Goal: Task Accomplishment & Management: Manage account settings

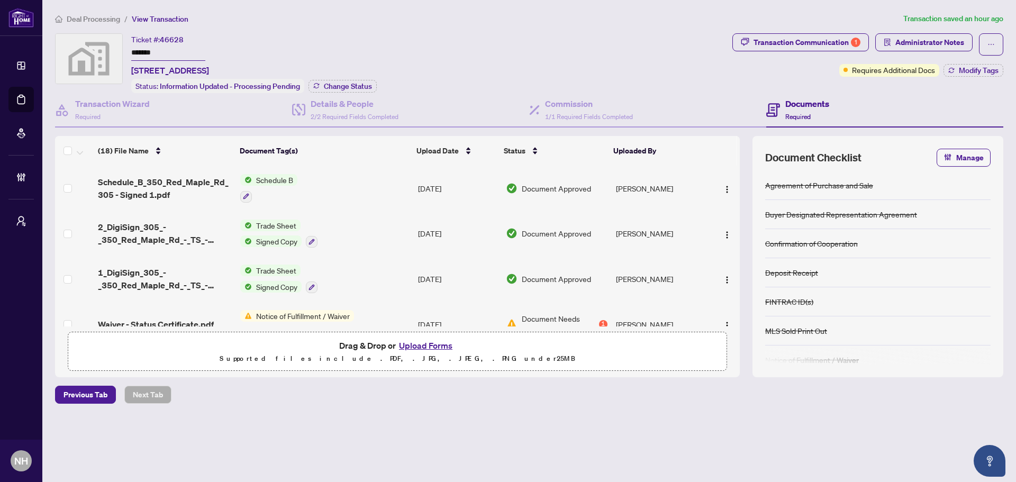
click at [107, 22] on span "Deal Processing" at bounding box center [93, 19] width 53 height 10
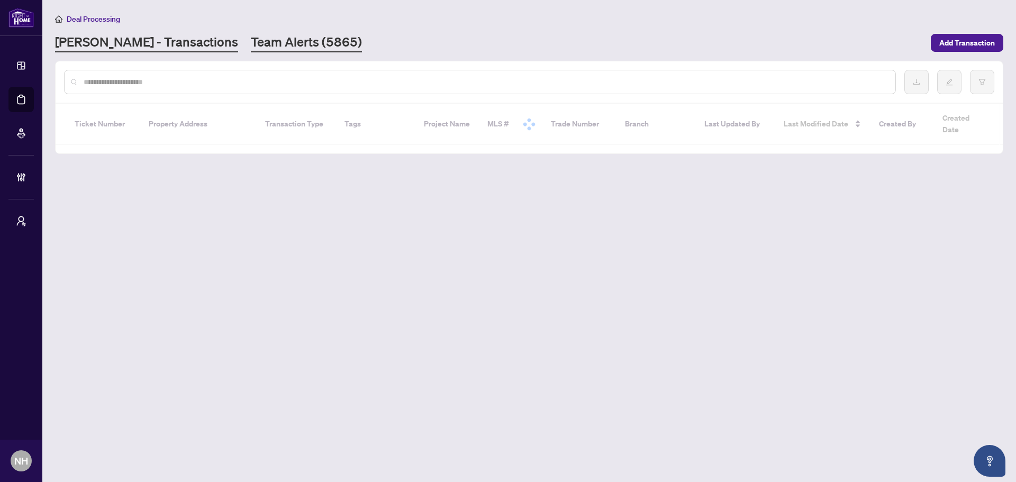
click at [251, 42] on link "Team Alerts (5865)" at bounding box center [306, 42] width 111 height 19
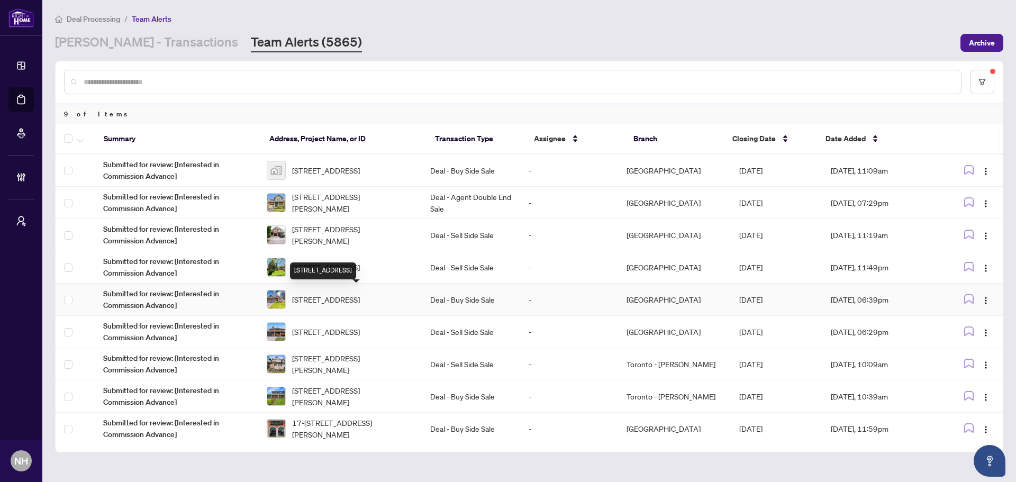
scroll to position [2, 0]
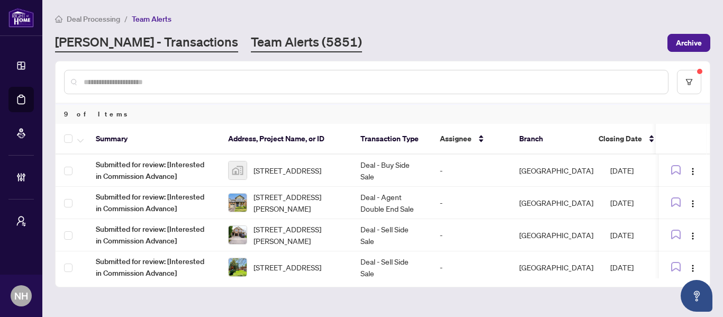
click at [164, 43] on link "[PERSON_NAME] - Transactions" at bounding box center [146, 42] width 183 height 19
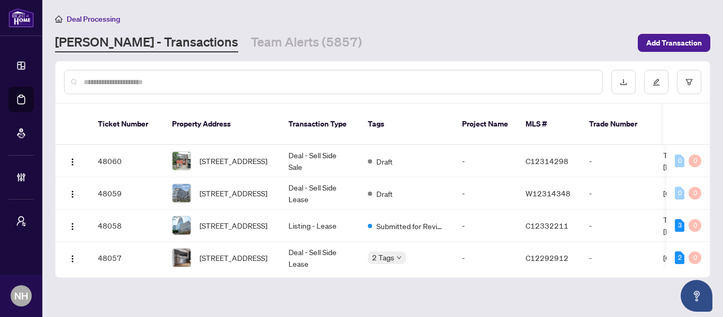
click at [195, 88] on div at bounding box center [333, 82] width 539 height 24
click at [195, 87] on input "text" at bounding box center [339, 82] width 510 height 12
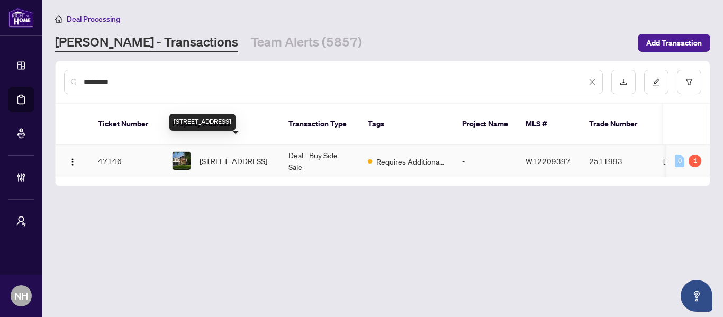
type input "*********"
click at [252, 155] on span "212 Ridge Rd, Caledon, Ontario L7E 4W1, Canada" at bounding box center [234, 161] width 68 height 12
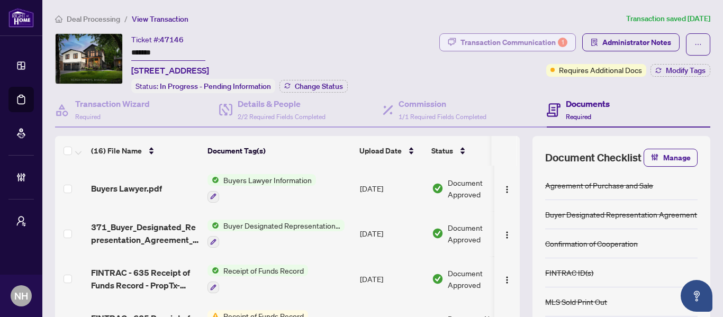
click at [521, 43] on div "Transaction Communication 1" at bounding box center [514, 42] width 107 height 17
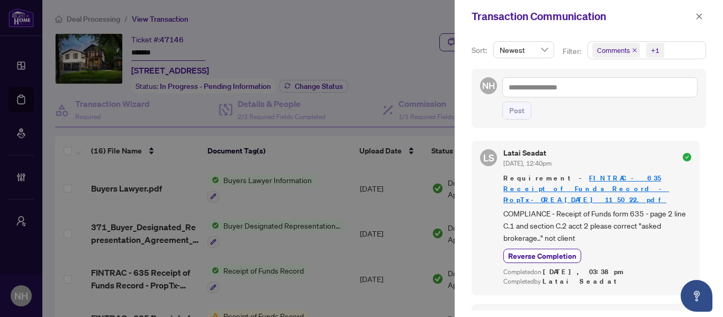
click at [630, 49] on span "Comments" at bounding box center [616, 50] width 48 height 15
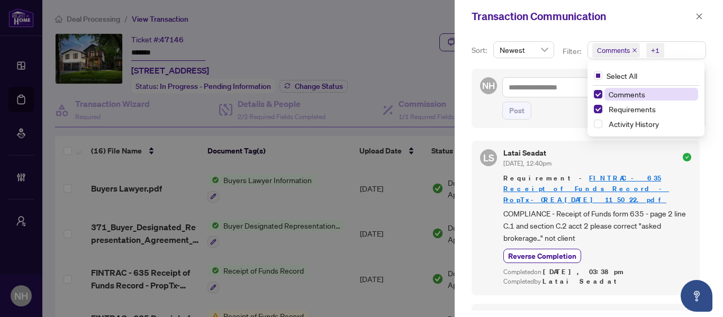
click at [634, 48] on icon "close" at bounding box center [634, 50] width 5 height 5
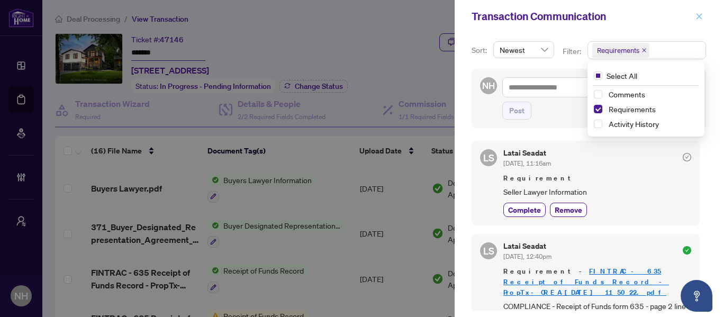
click at [699, 16] on icon "close" at bounding box center [700, 16] width 6 height 6
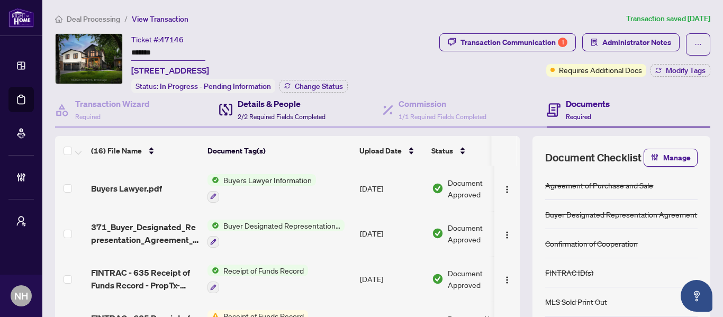
click at [249, 113] on span "2/2 Required Fields Completed" at bounding box center [282, 117] width 88 height 8
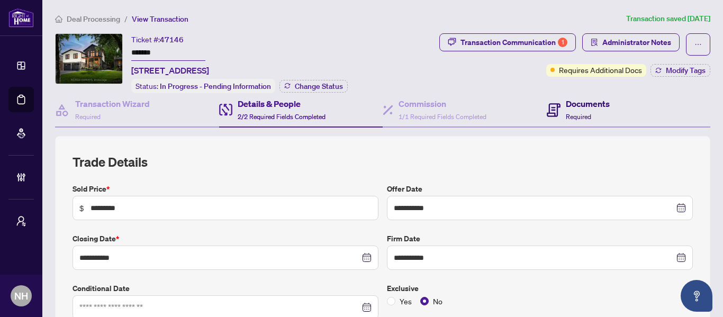
click at [556, 118] on div "Documents Required" at bounding box center [578, 109] width 63 height 25
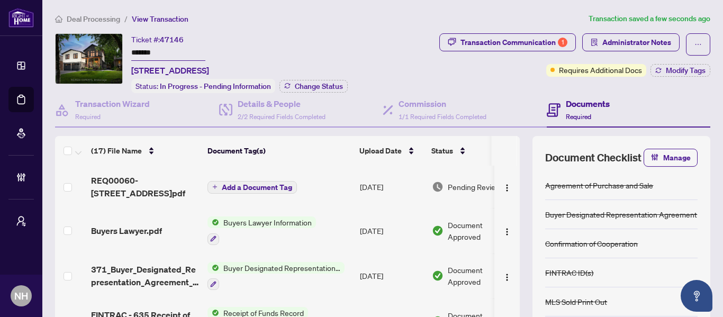
click at [266, 186] on span "Add a Document Tag" at bounding box center [257, 187] width 70 height 7
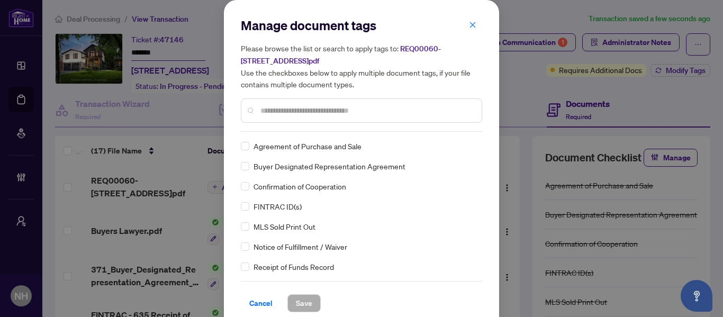
click at [312, 115] on div at bounding box center [361, 110] width 241 height 24
click at [296, 109] on input "text" at bounding box center [366, 111] width 213 height 12
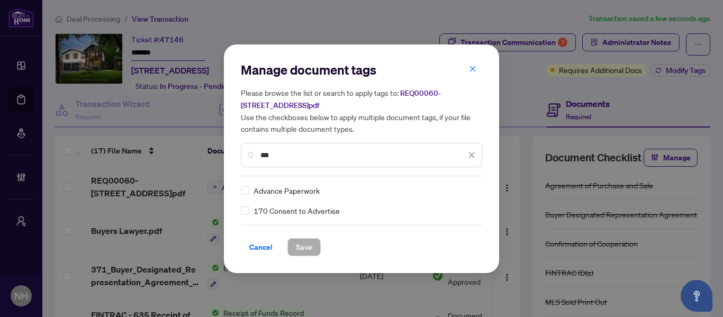
type input "***"
click at [470, 191] on icon at bounding box center [472, 190] width 6 height 4
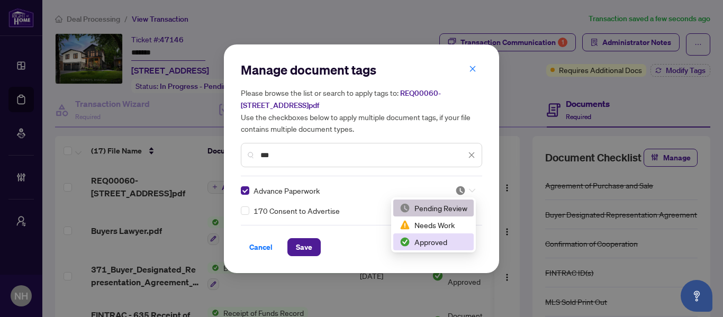
drag, startPoint x: 432, startPoint y: 247, endPoint x: 358, endPoint y: 249, distance: 74.7
click at [432, 247] on div "Approved" at bounding box center [434, 242] width 68 height 12
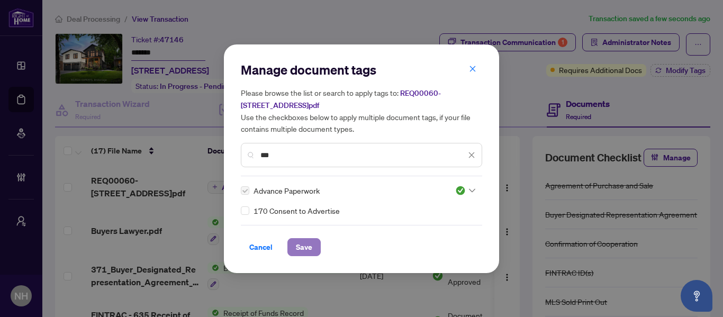
click at [299, 246] on span "Save" at bounding box center [304, 247] width 16 height 17
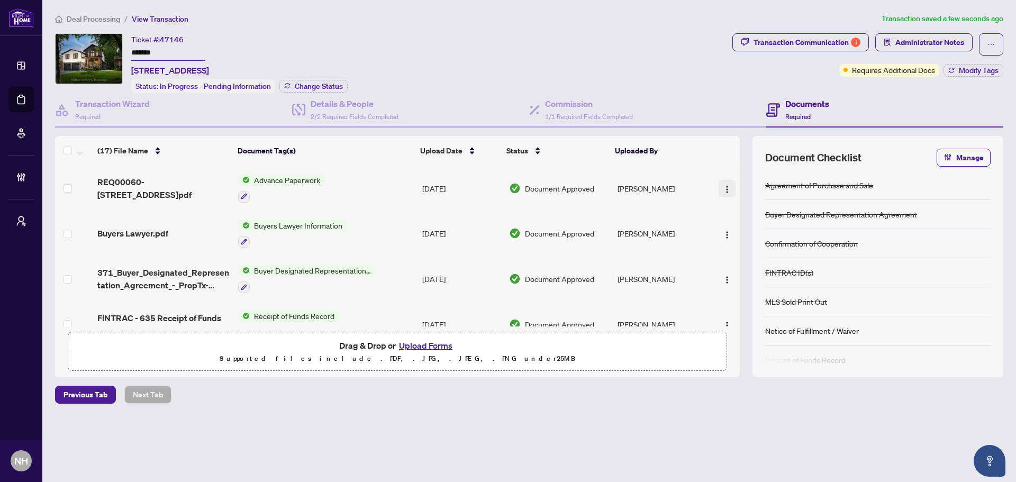
click at [723, 190] on img "button" at bounding box center [727, 189] width 8 height 8
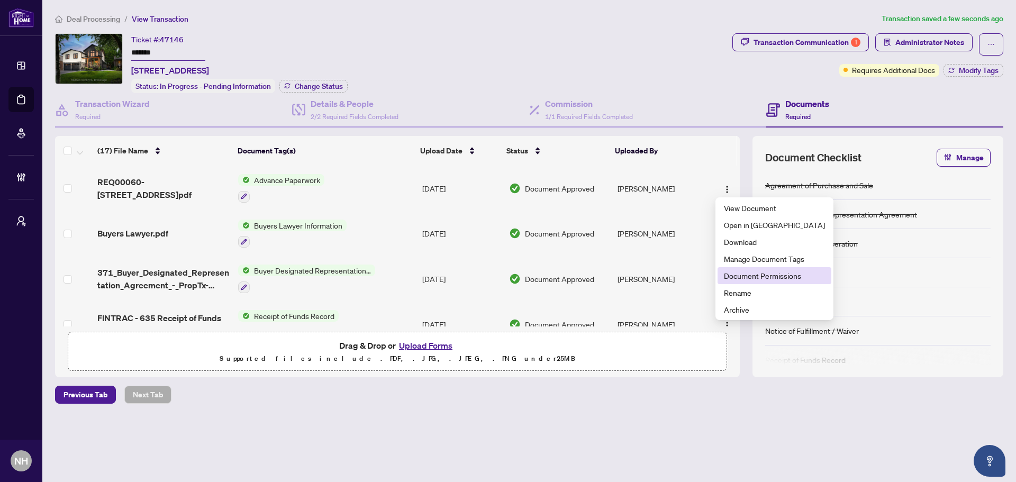
click at [723, 278] on span "Document Permissions" at bounding box center [774, 276] width 101 height 12
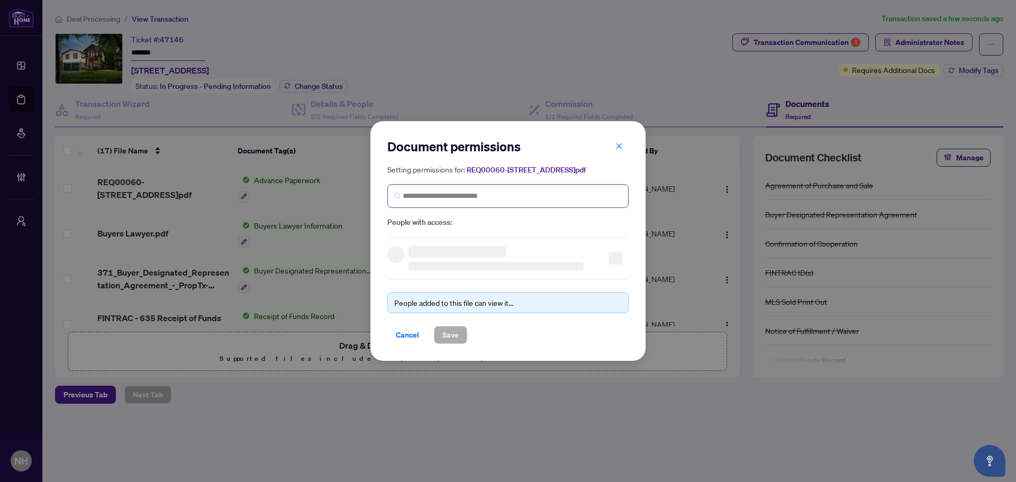
click at [520, 193] on span at bounding box center [507, 196] width 241 height 24
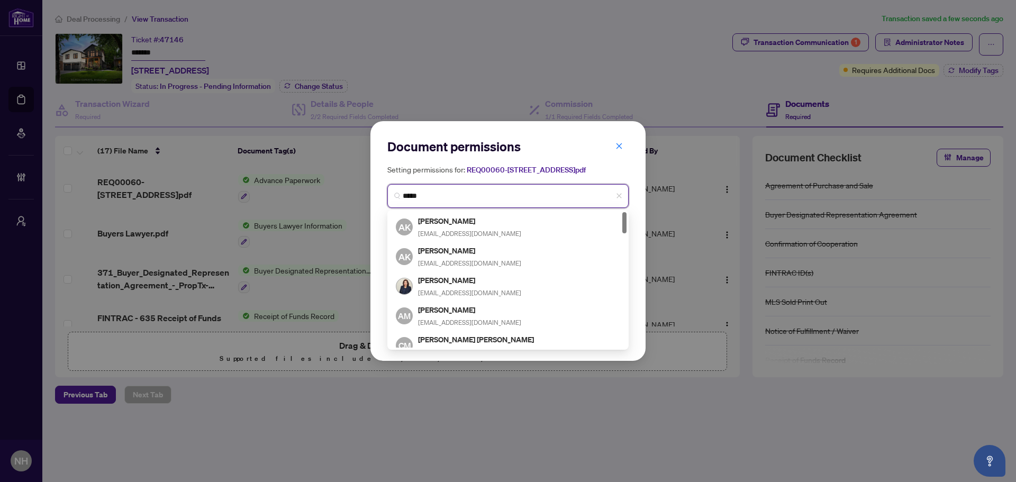
type input "******"
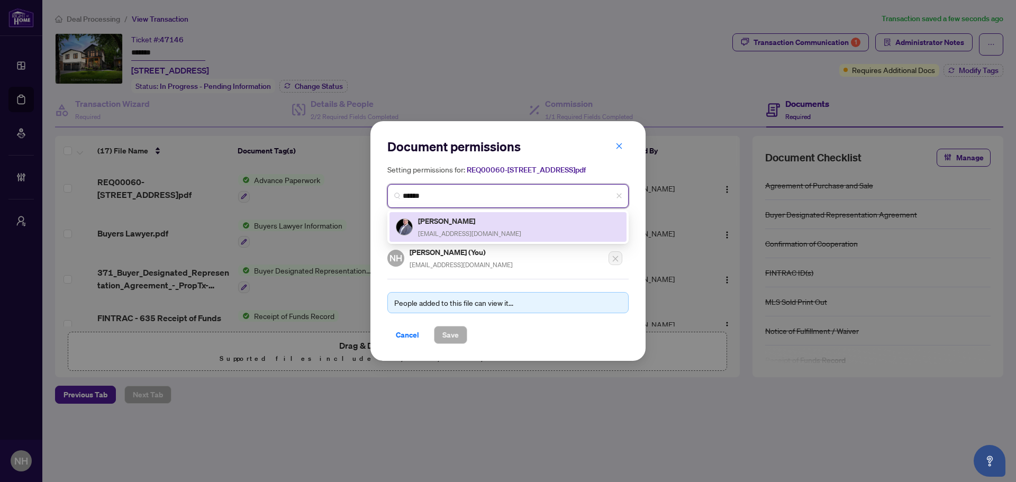
click at [486, 227] on h5 "Mark Baroudi" at bounding box center [469, 221] width 103 height 12
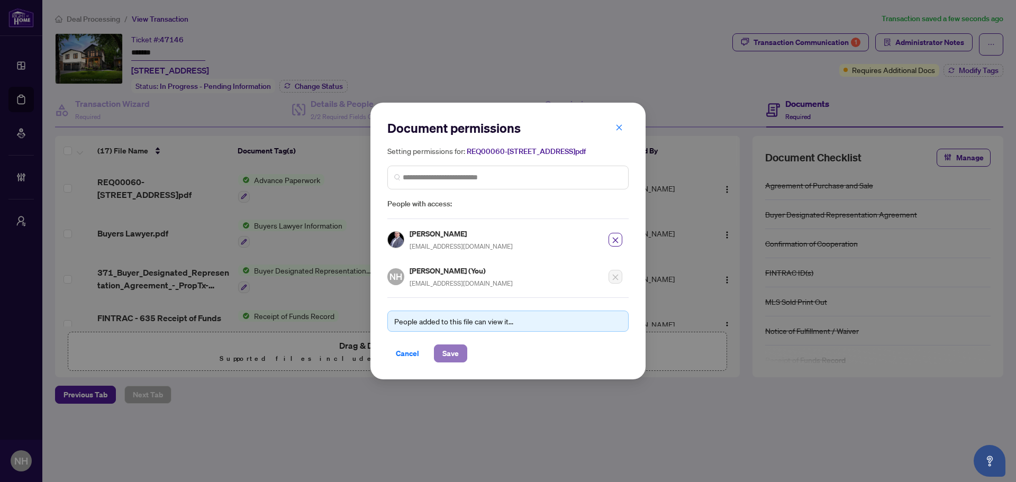
click at [450, 317] on span "Save" at bounding box center [451, 353] width 16 height 17
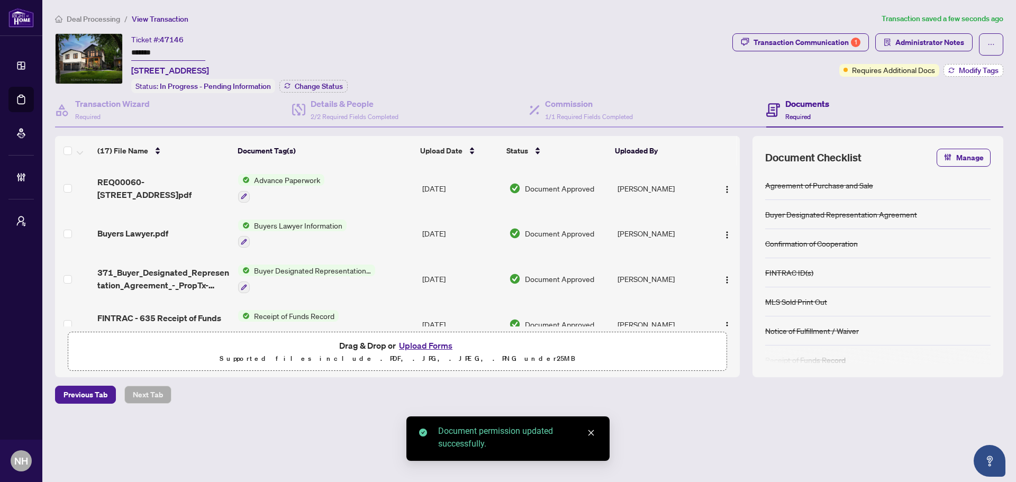
click at [723, 69] on span "Modify Tags" at bounding box center [979, 70] width 40 height 7
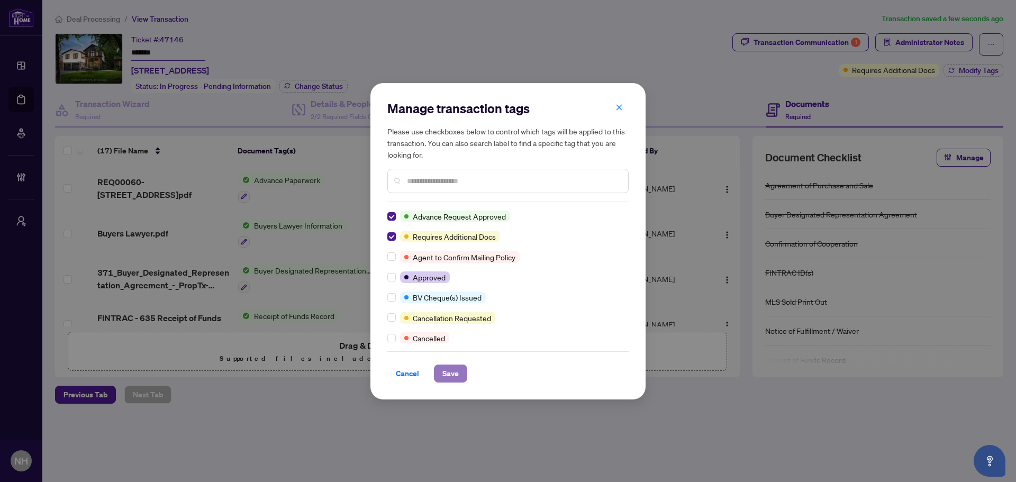
click at [446, 317] on span "Save" at bounding box center [451, 373] width 16 height 17
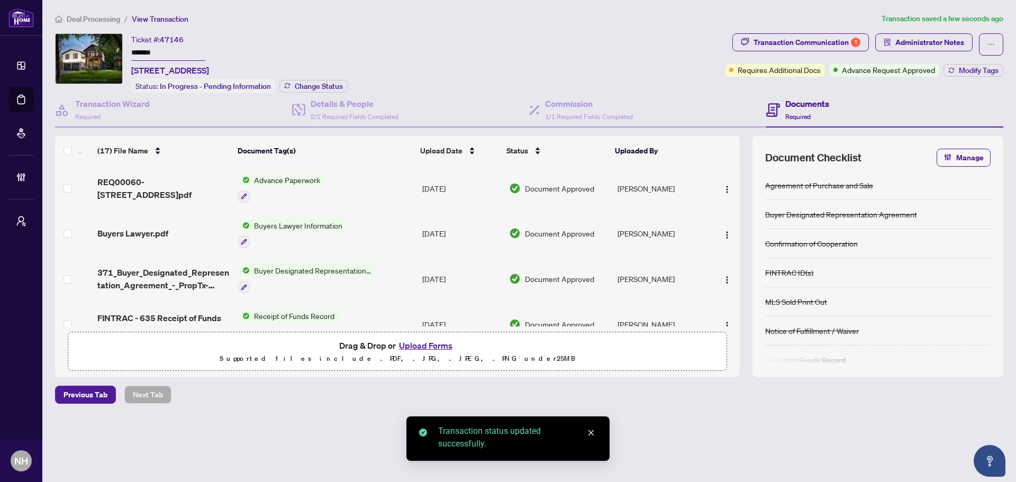
click at [108, 19] on span "Deal Processing" at bounding box center [93, 19] width 53 height 10
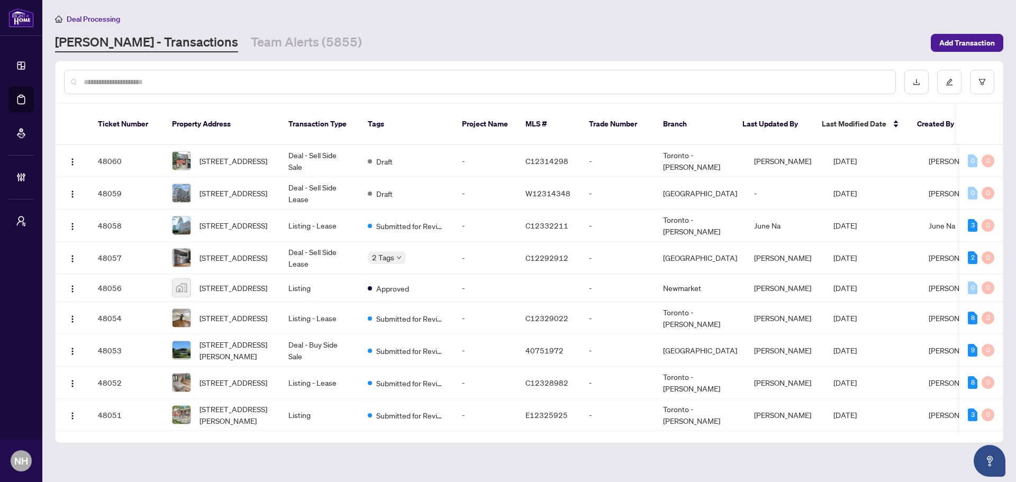
click at [152, 82] on input "text" at bounding box center [486, 82] width 804 height 12
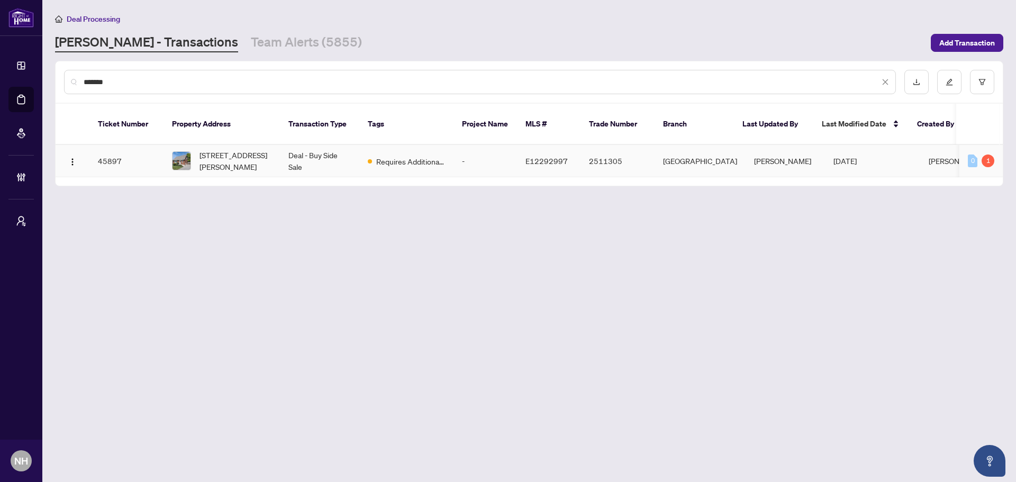
type input "*******"
click at [232, 161] on td "111 Oakes Ave, Oshawa, Ontario L1G 6C5, Canada" at bounding box center [222, 161] width 116 height 32
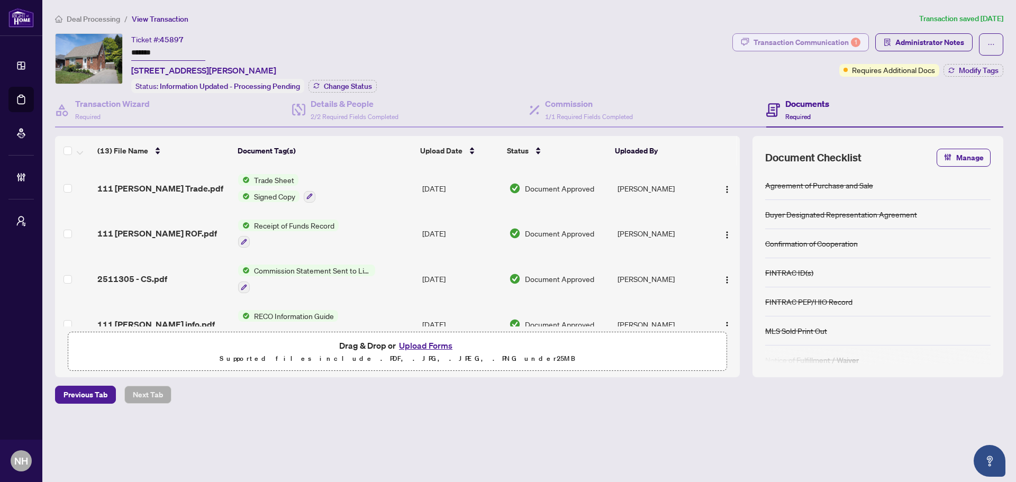
click at [723, 41] on div "Transaction Communication 1" at bounding box center [807, 42] width 107 height 17
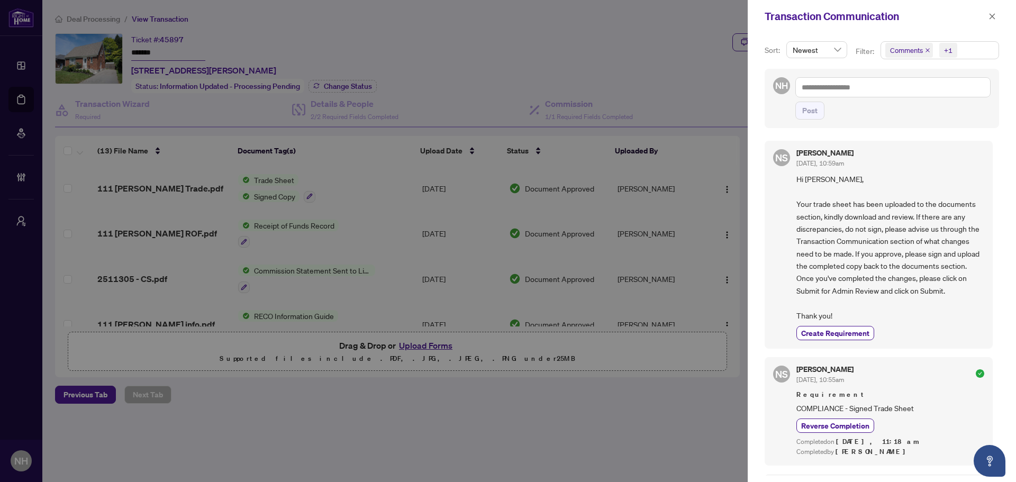
click at [723, 51] on icon "close" at bounding box center [927, 50] width 5 height 5
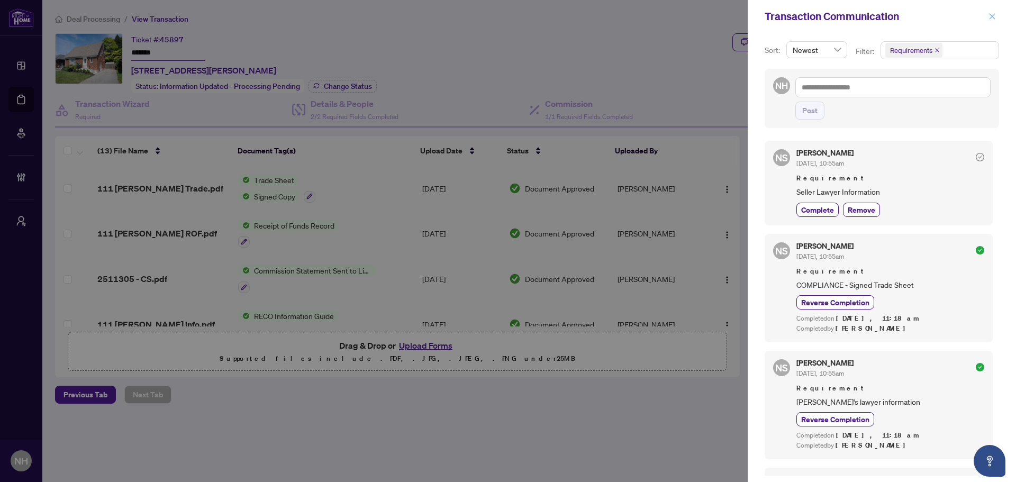
click at [723, 19] on icon "close" at bounding box center [992, 16] width 7 height 7
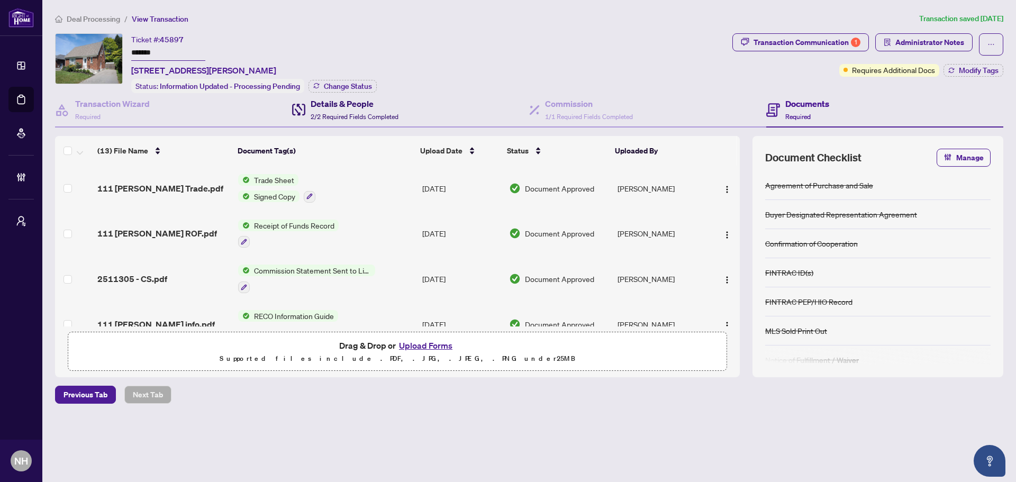
click at [331, 109] on div "Details & People 2/2 Required Fields Completed" at bounding box center [355, 109] width 88 height 25
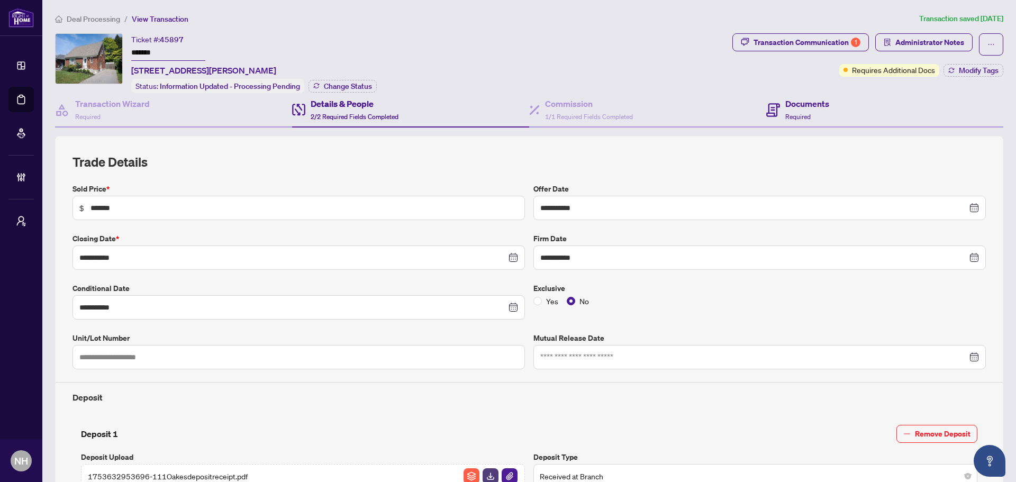
click at [723, 110] on div "Documents Required" at bounding box center [884, 110] width 237 height 34
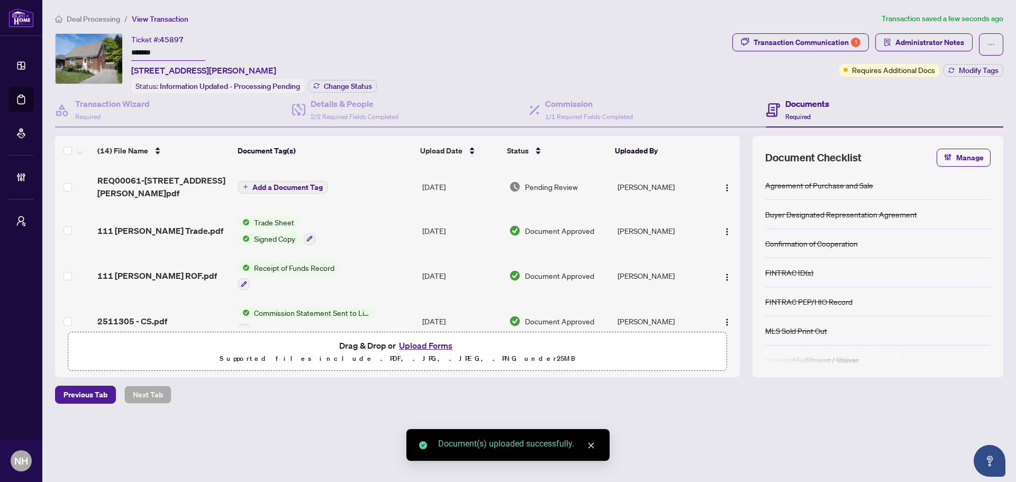
click at [303, 184] on span "Add a Document Tag" at bounding box center [287, 187] width 70 height 7
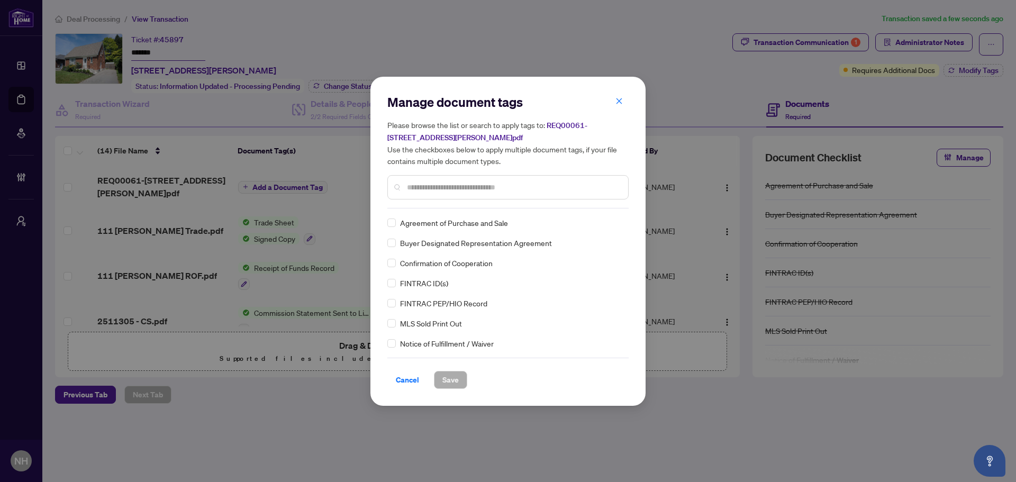
click at [435, 189] on input "text" at bounding box center [513, 188] width 213 height 12
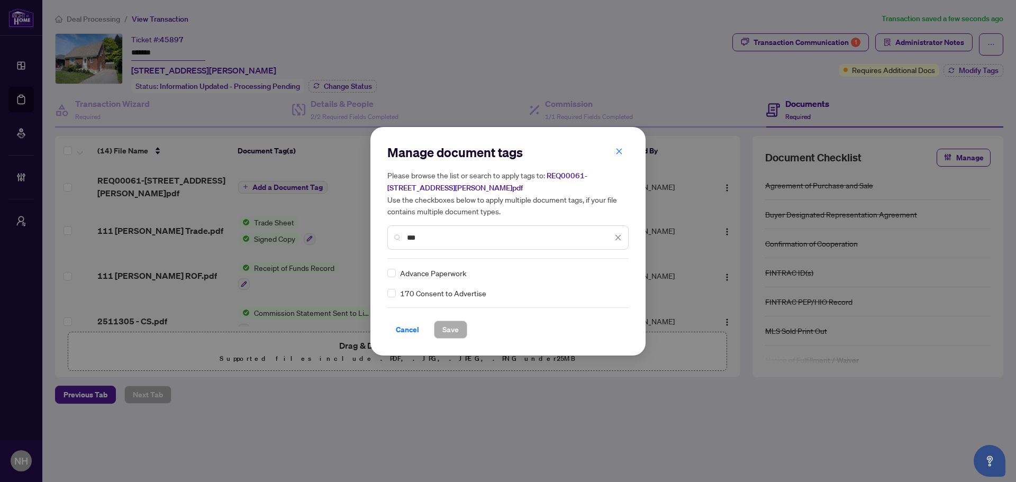
type input "***"
click at [605, 273] on img at bounding box center [607, 273] width 11 height 11
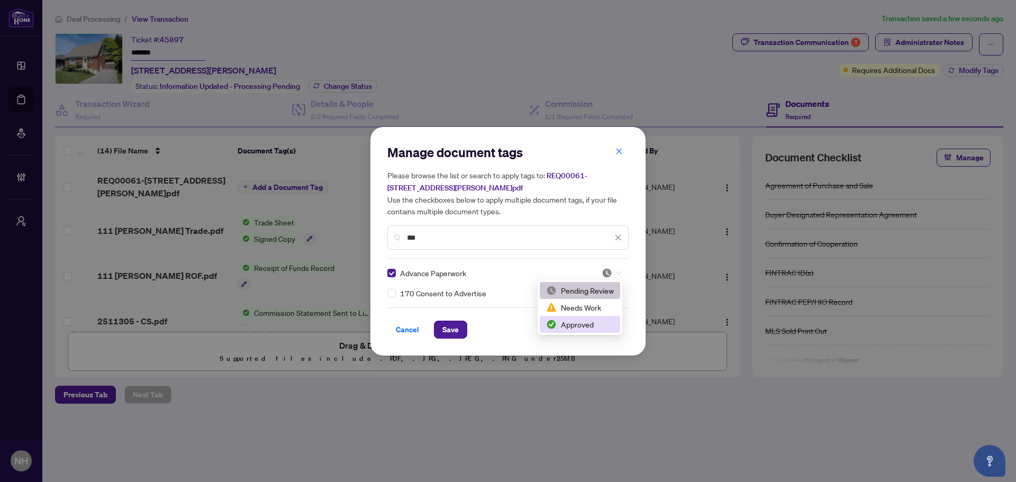
click at [579, 317] on div "Approved" at bounding box center [580, 325] width 68 height 12
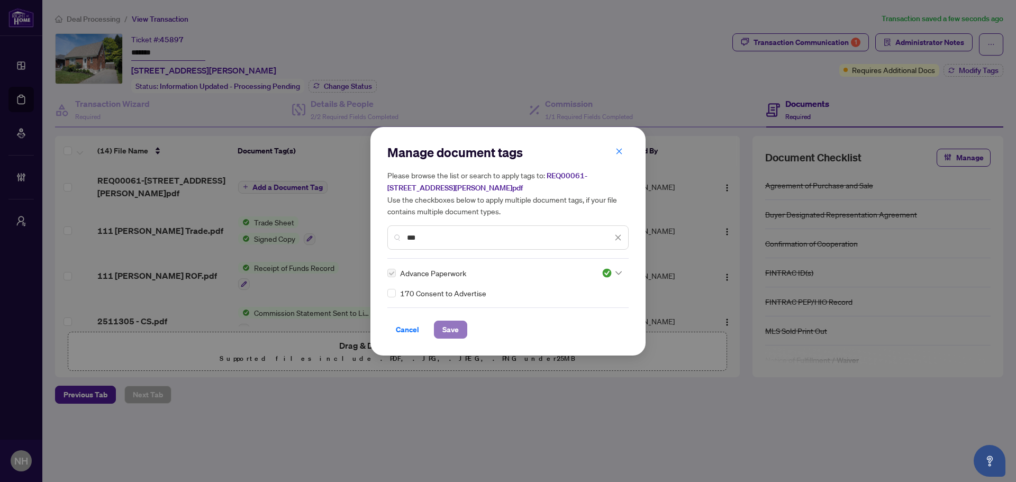
click at [451, 317] on span "Save" at bounding box center [451, 329] width 16 height 17
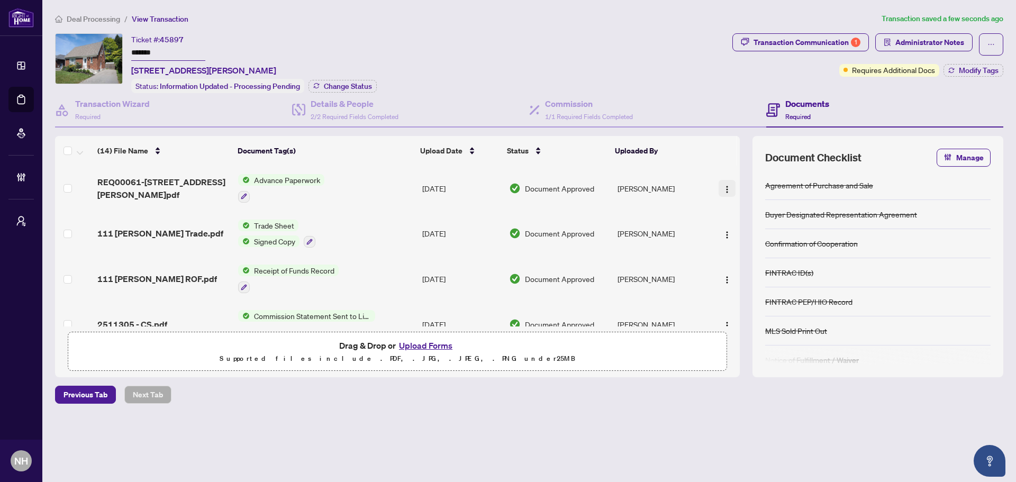
click at [723, 183] on span "button" at bounding box center [727, 189] width 8 height 12
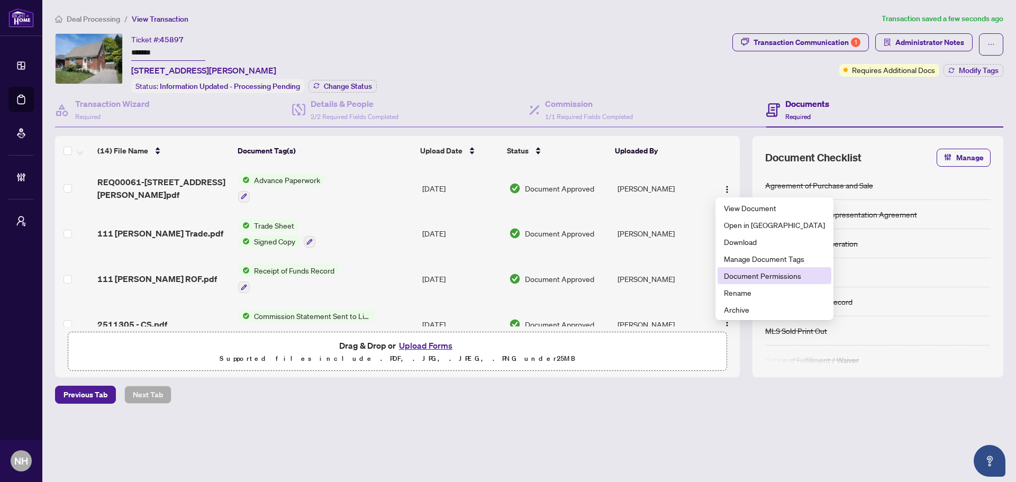
click at [723, 277] on span "Document Permissions" at bounding box center [774, 276] width 101 height 12
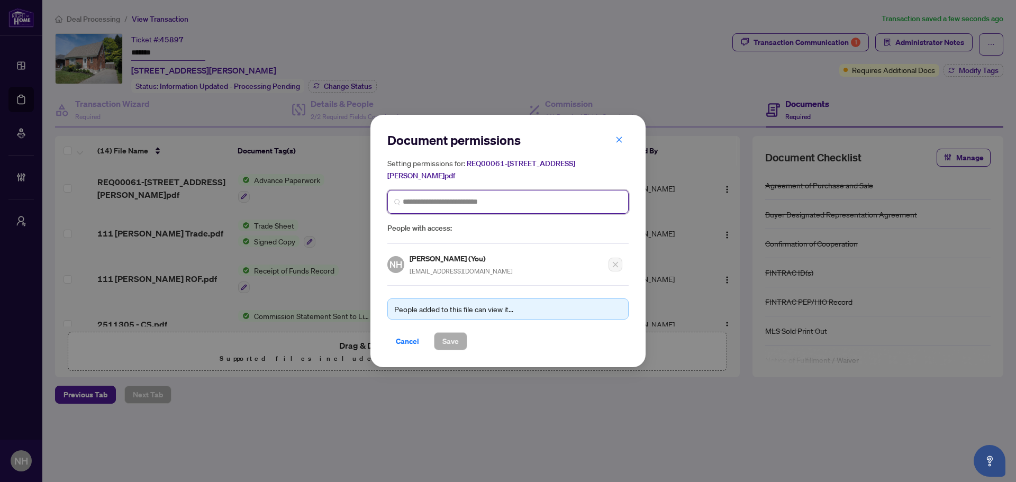
click at [499, 196] on input "search" at bounding box center [512, 201] width 219 height 11
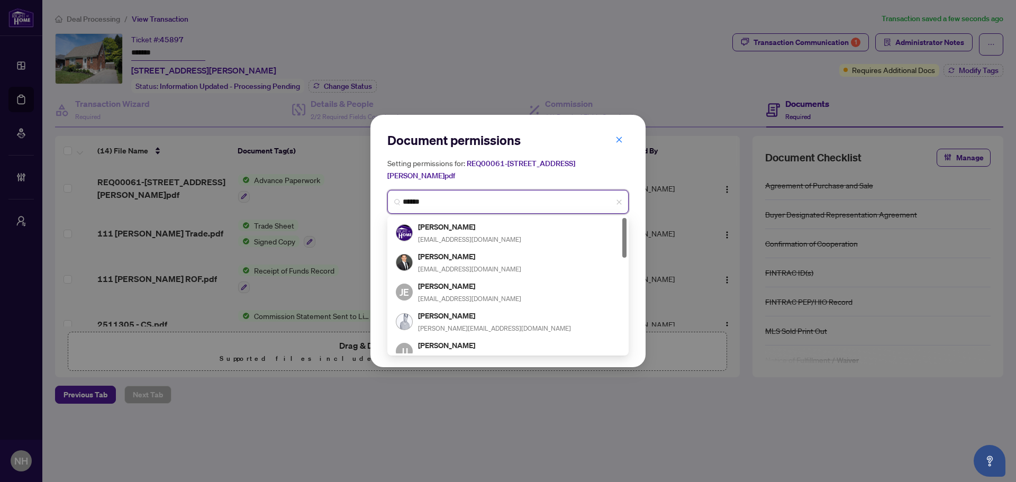
type input "*******"
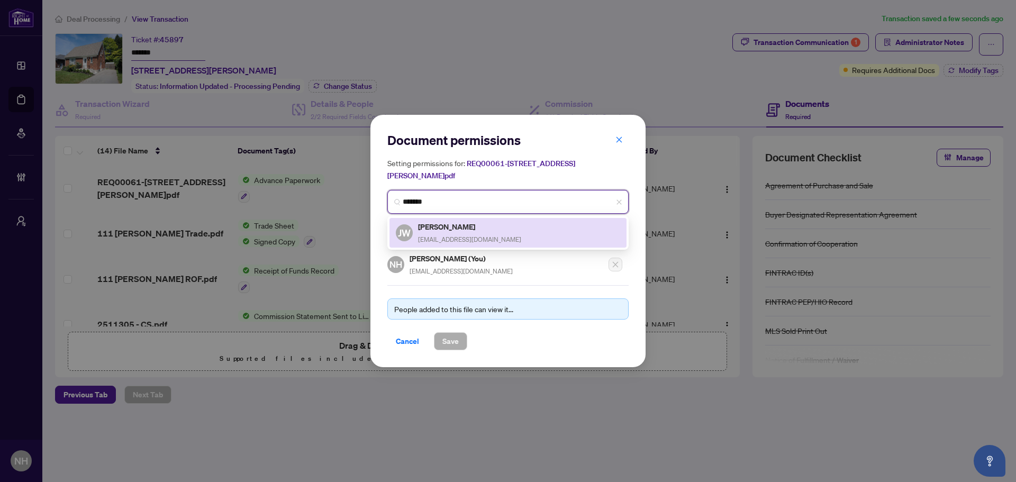
click at [474, 221] on h5 "Jeff Whelan" at bounding box center [469, 227] width 103 height 12
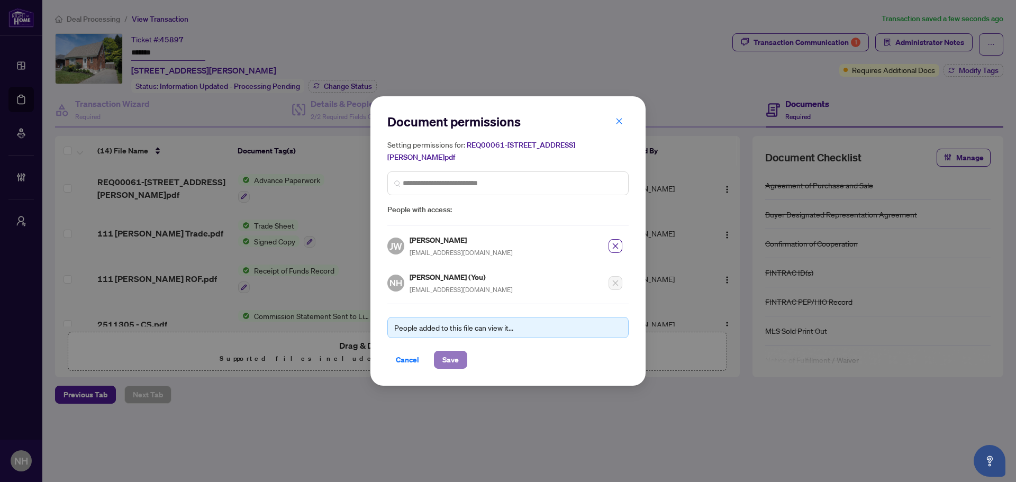
click at [454, 317] on span "Save" at bounding box center [451, 359] width 16 height 17
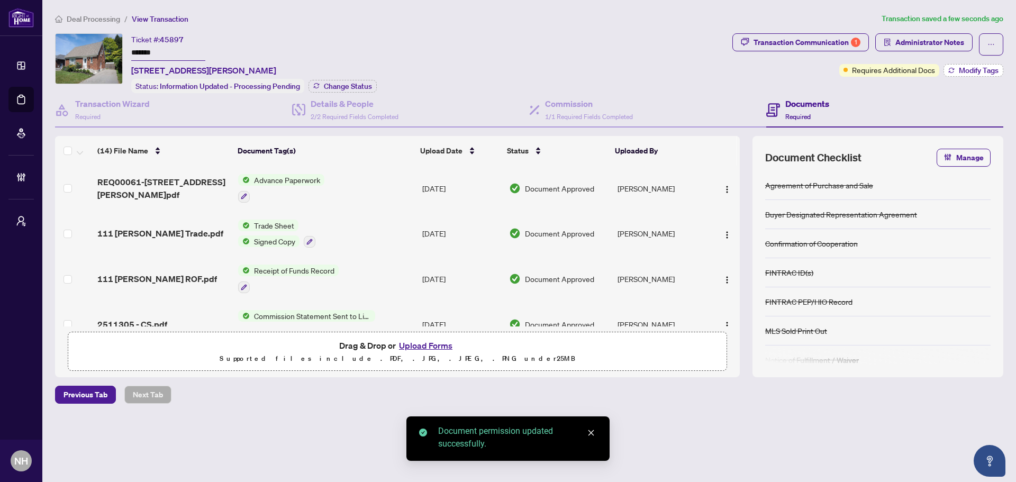
click at [723, 73] on span "Modify Tags" at bounding box center [979, 70] width 40 height 7
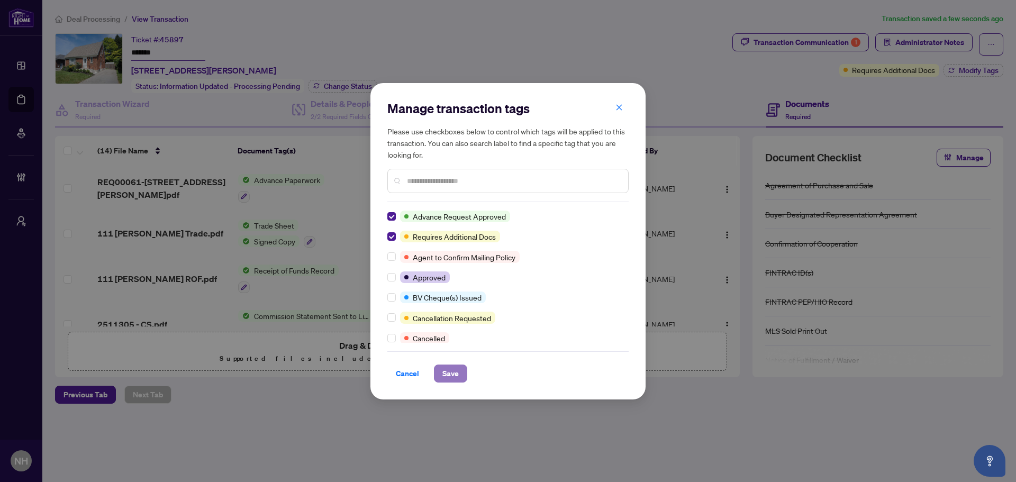
click at [455, 317] on span "Save" at bounding box center [451, 373] width 16 height 17
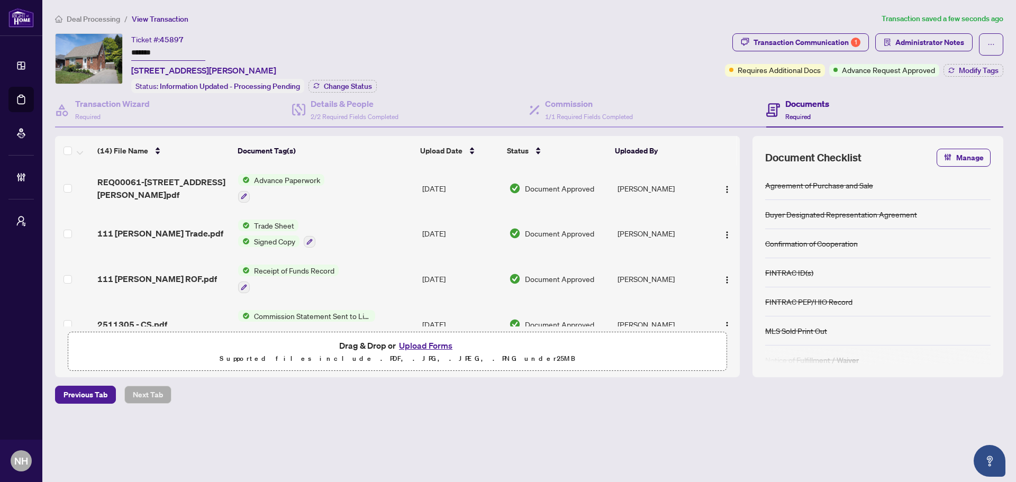
click at [96, 15] on span "Deal Processing" at bounding box center [93, 19] width 53 height 10
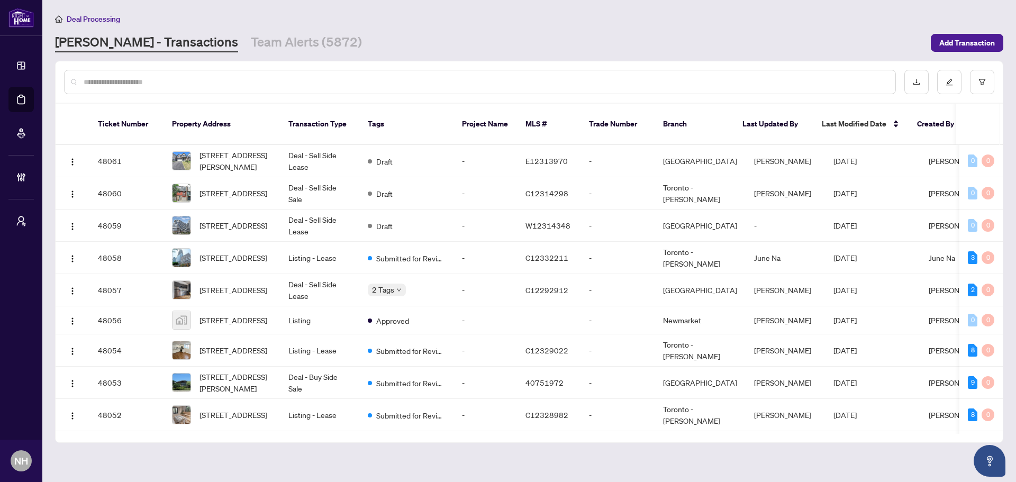
click at [132, 81] on input "text" at bounding box center [486, 82] width 804 height 12
click at [165, 82] on input "text" at bounding box center [486, 82] width 804 height 12
click at [194, 87] on input "text" at bounding box center [486, 82] width 804 height 12
type input "*********"
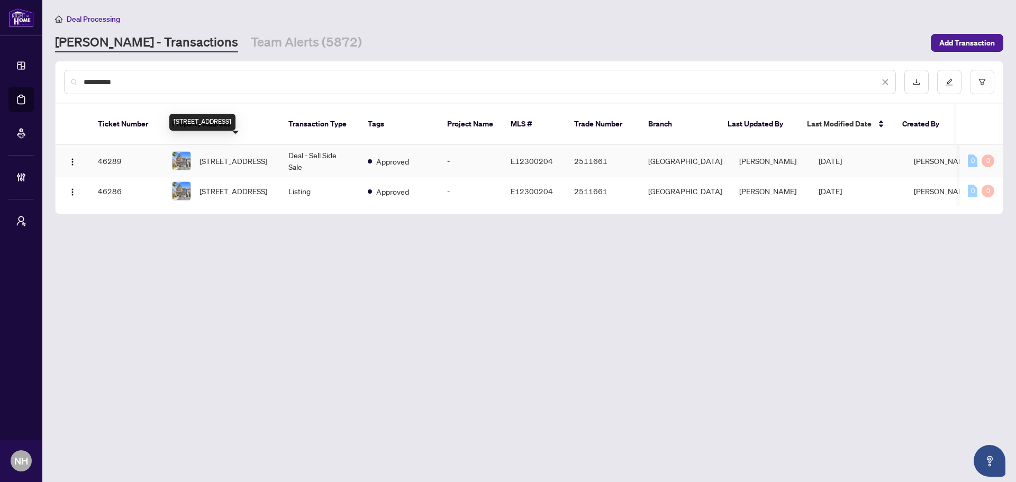
click at [264, 155] on span "207 Eldad Dr, Clarington, Ontario L1C 0E2, Canada" at bounding box center [234, 161] width 68 height 12
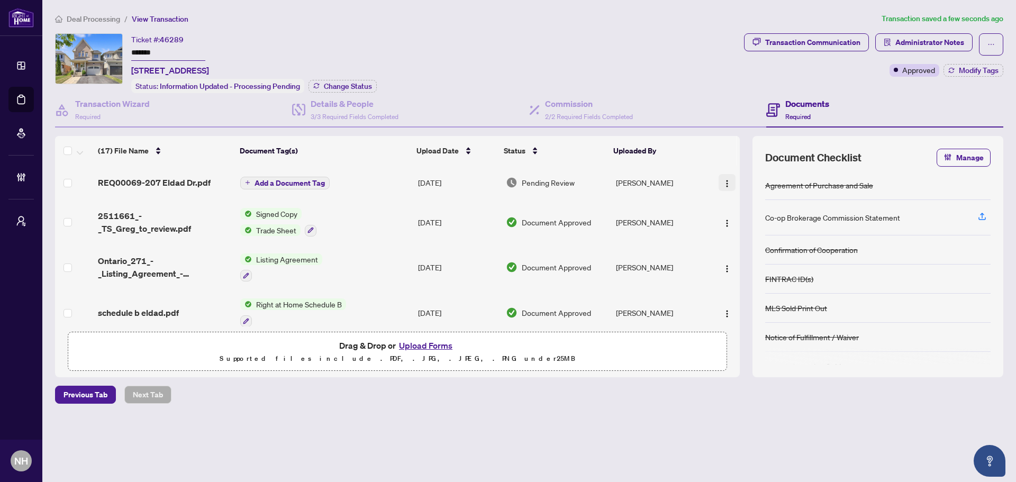
click at [723, 182] on button "button" at bounding box center [727, 182] width 17 height 17
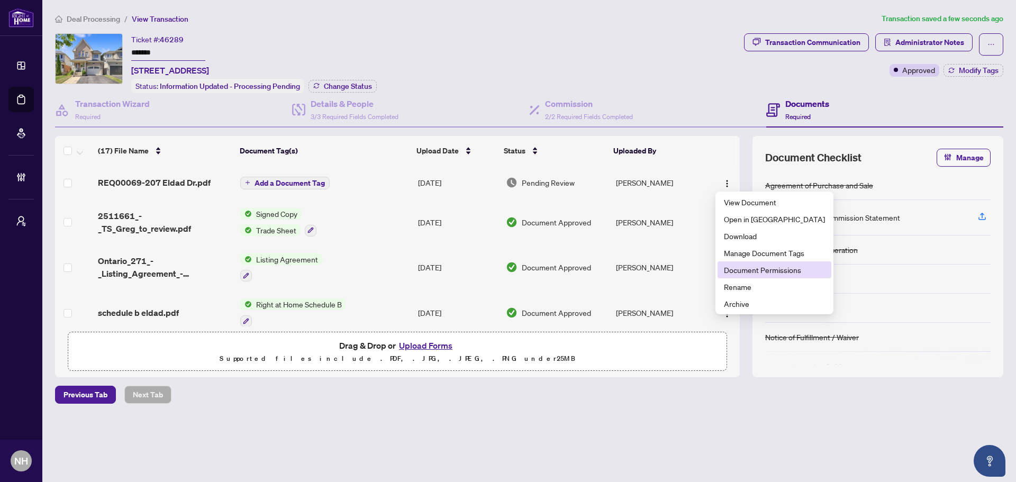
click at [723, 269] on span "Document Permissions" at bounding box center [774, 270] width 101 height 12
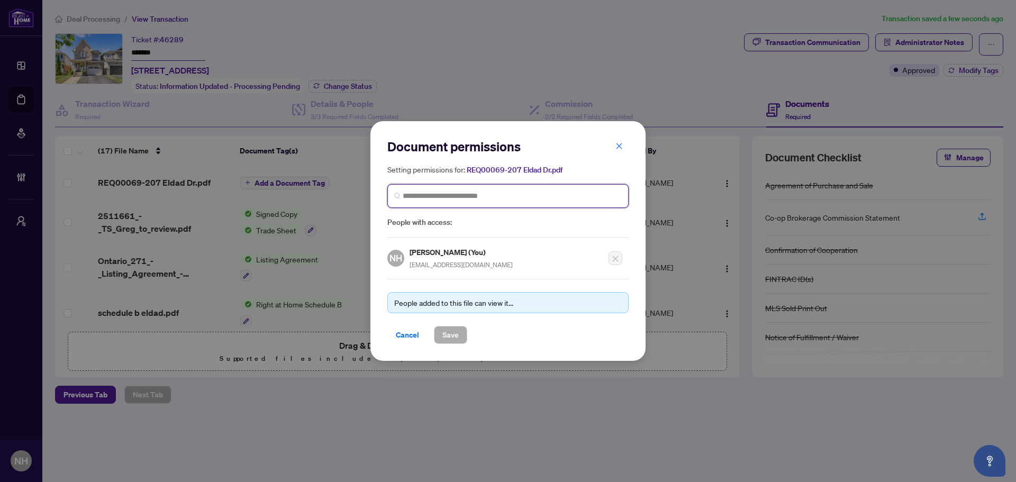
click at [443, 200] on input "search" at bounding box center [512, 196] width 219 height 11
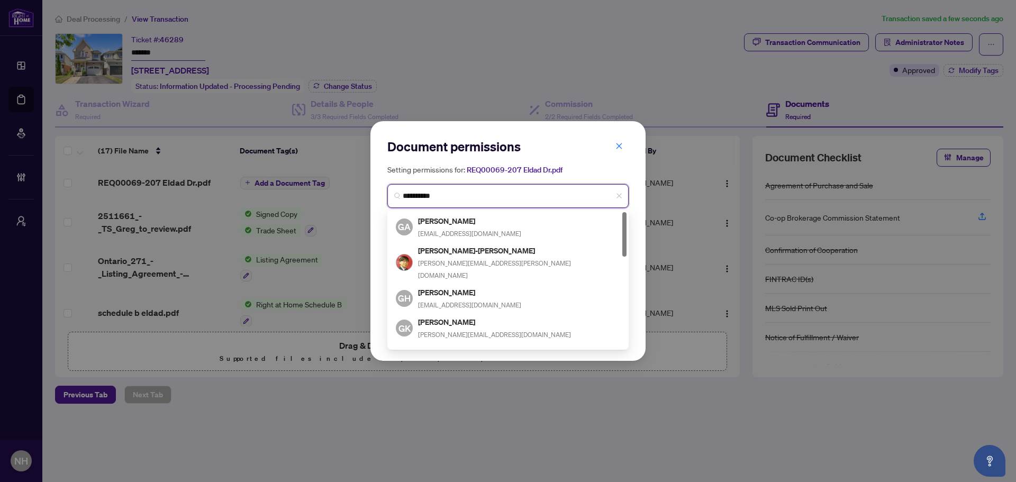
type input "**********"
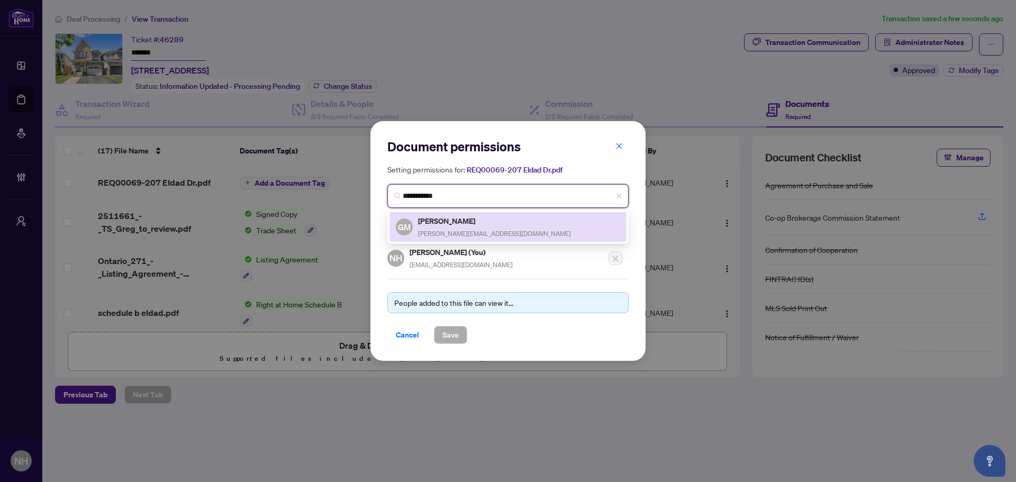
click at [474, 232] on div "GM Greg Miller greg@callgreg.ca" at bounding box center [508, 227] width 224 height 24
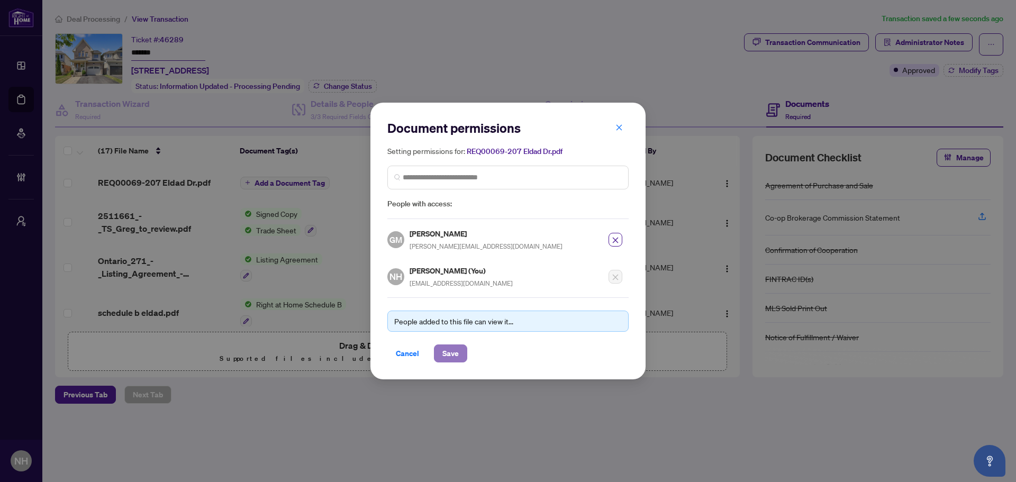
click at [458, 317] on span "Save" at bounding box center [451, 353] width 16 height 17
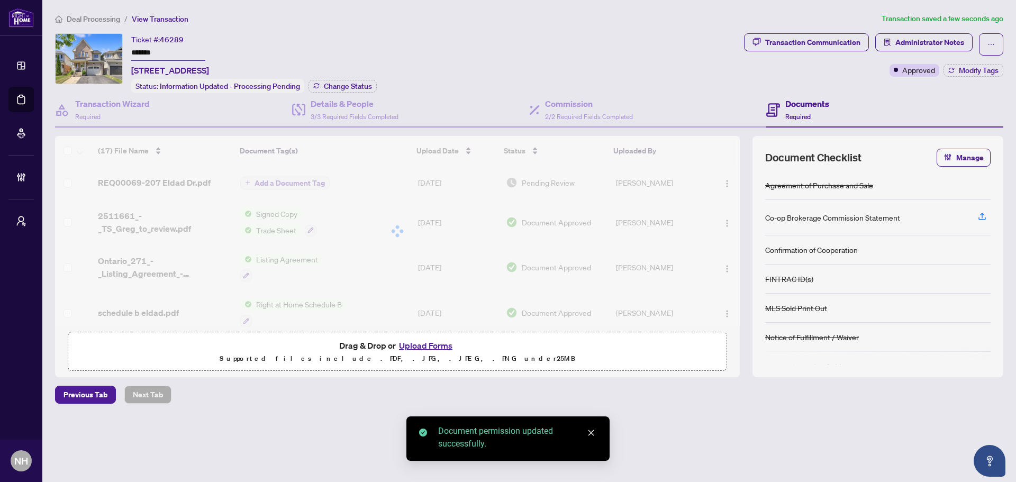
click at [269, 185] on div at bounding box center [397, 231] width 685 height 191
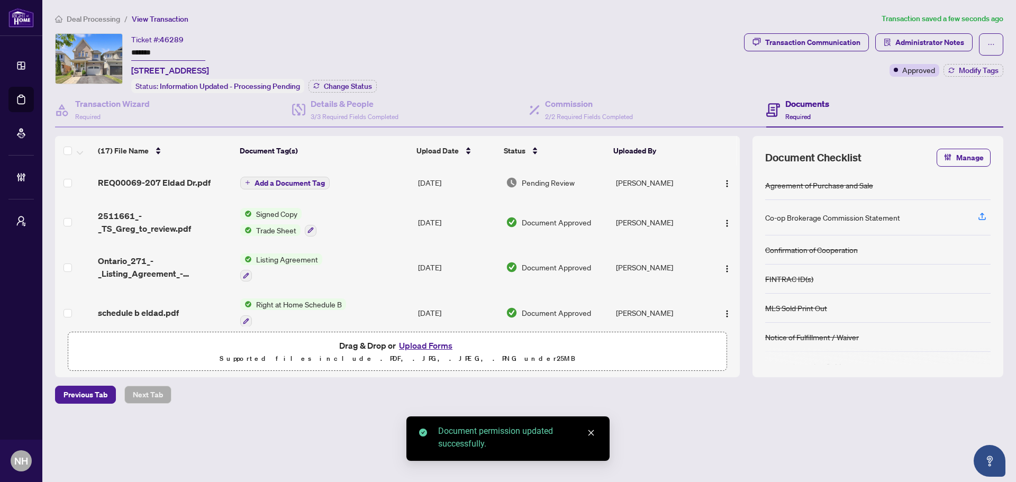
click at [275, 180] on span "Add a Document Tag" at bounding box center [290, 182] width 70 height 7
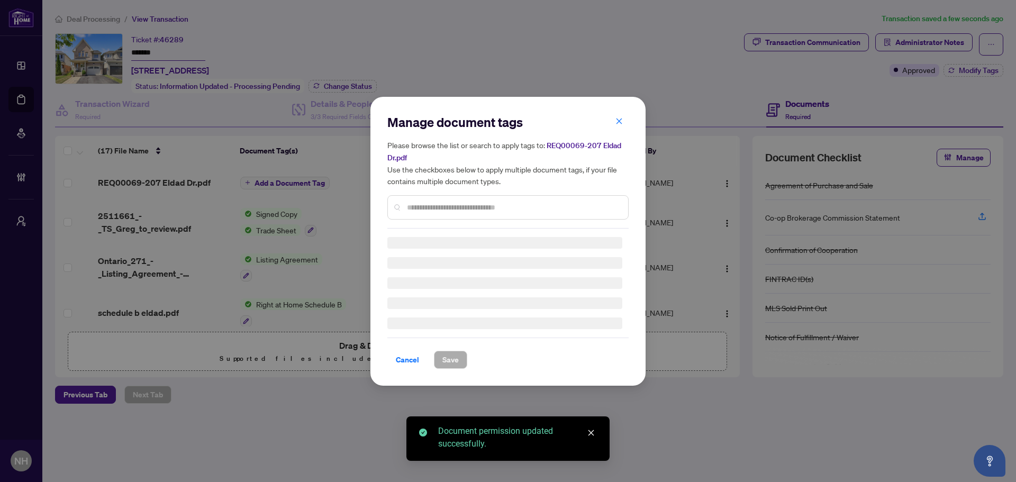
click at [437, 209] on div "Manage document tags Please browse the list or search to apply tags to: REQ0006…" at bounding box center [507, 241] width 241 height 255
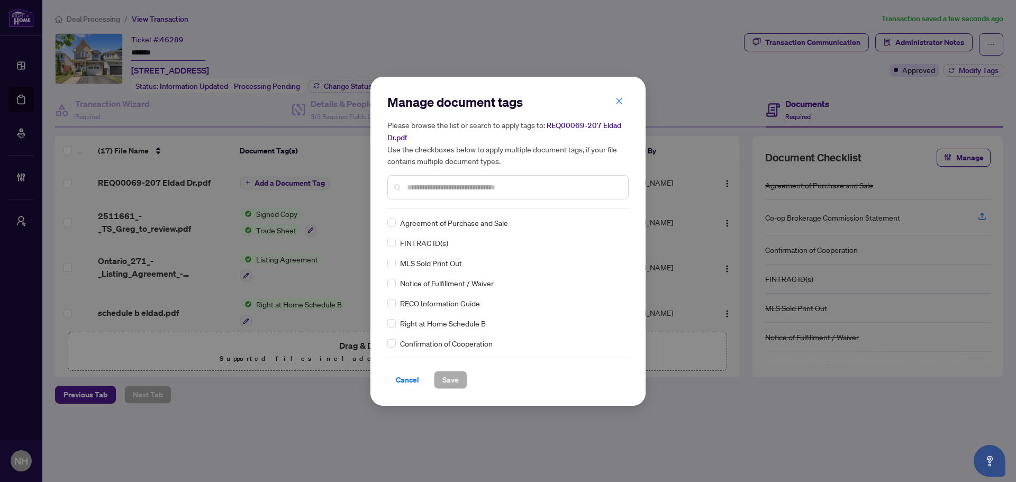
click at [439, 193] on div at bounding box center [507, 187] width 241 height 24
click at [445, 184] on input "text" at bounding box center [513, 188] width 213 height 12
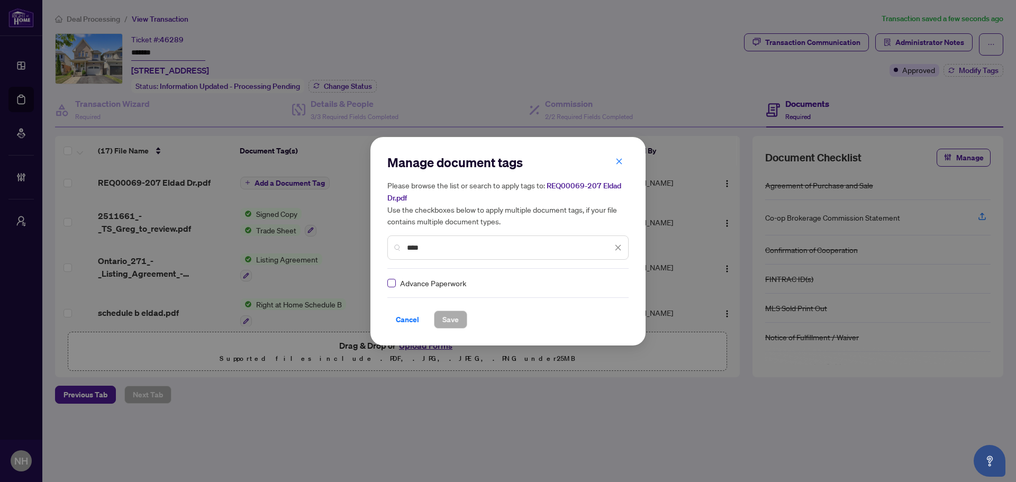
type input "****"
click at [606, 283] on img at bounding box center [607, 283] width 11 height 11
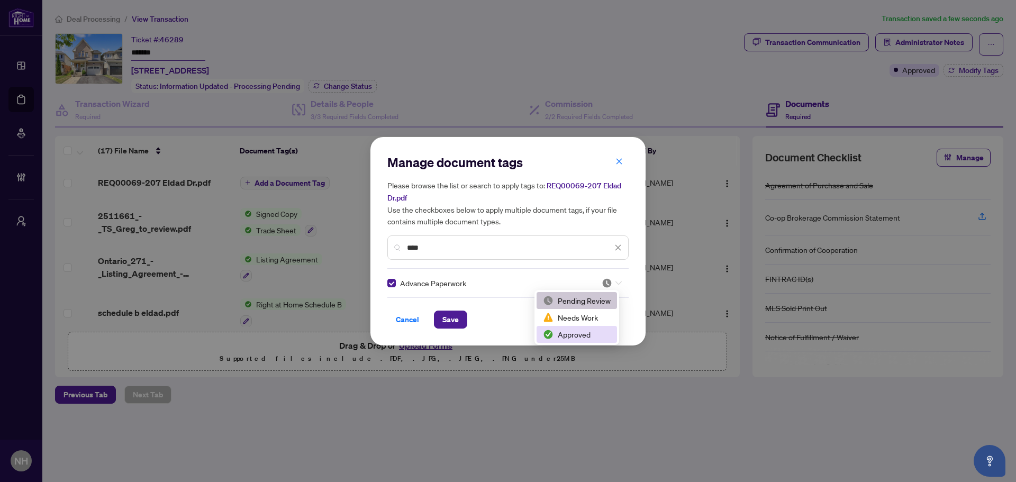
click at [589, 317] on div "Approved" at bounding box center [577, 335] width 68 height 12
click at [441, 317] on button "Save" at bounding box center [450, 320] width 33 height 18
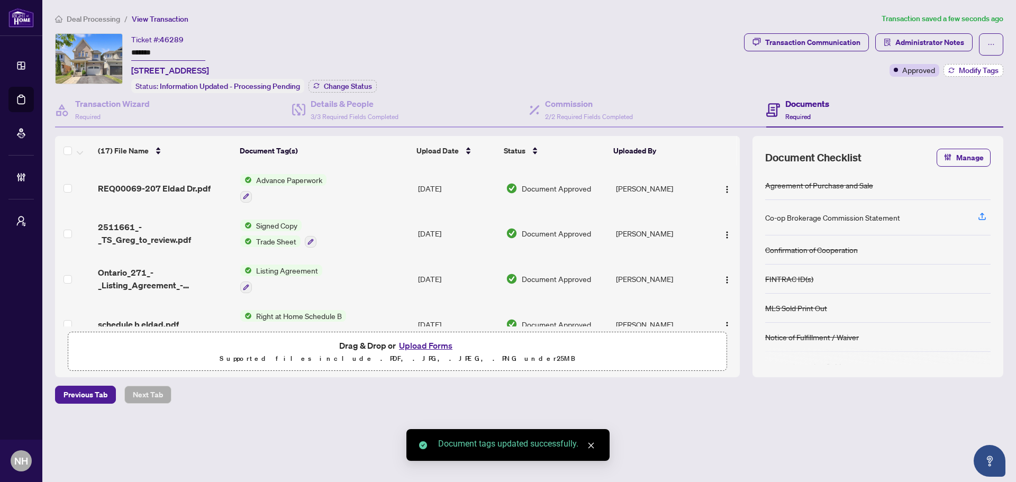
click at [723, 73] on icon "button" at bounding box center [952, 70] width 6 height 6
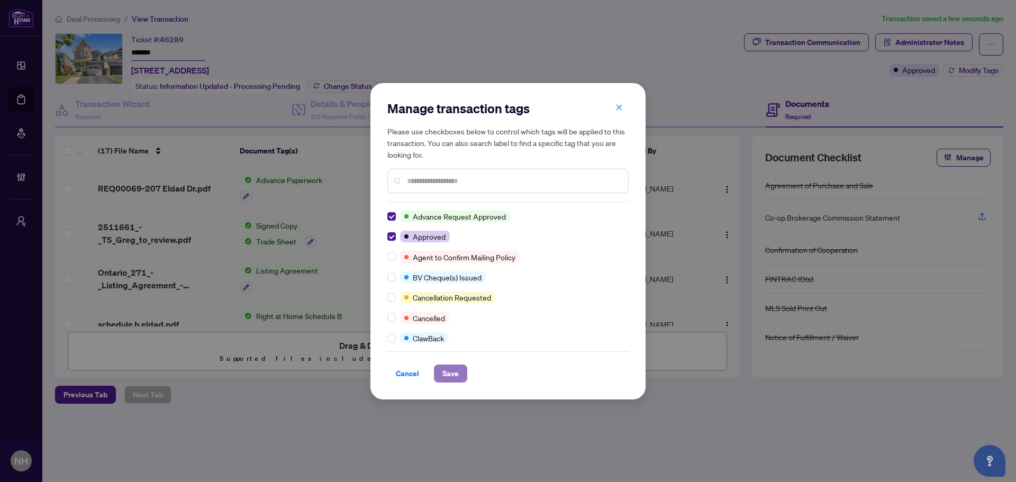
click at [439, 317] on button "Save" at bounding box center [450, 374] width 33 height 18
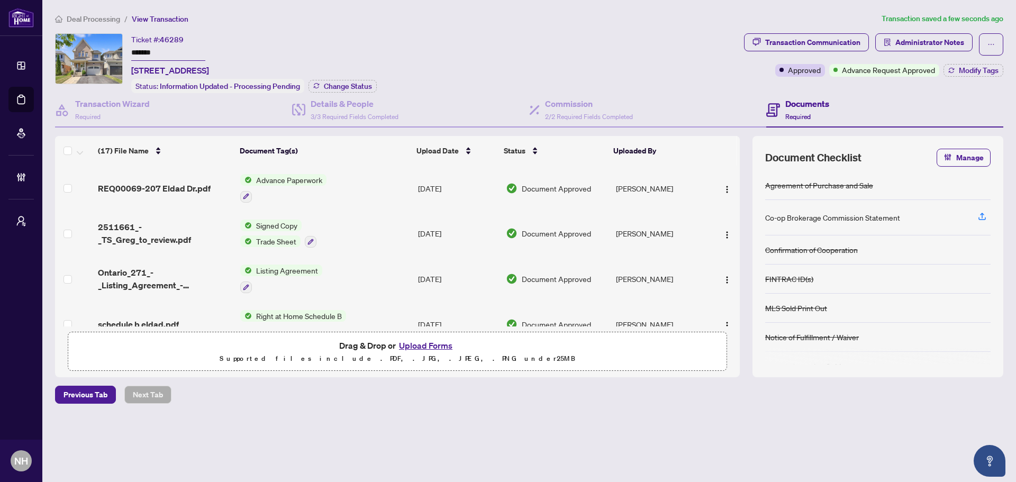
click at [78, 17] on span "Deal Processing" at bounding box center [93, 19] width 53 height 10
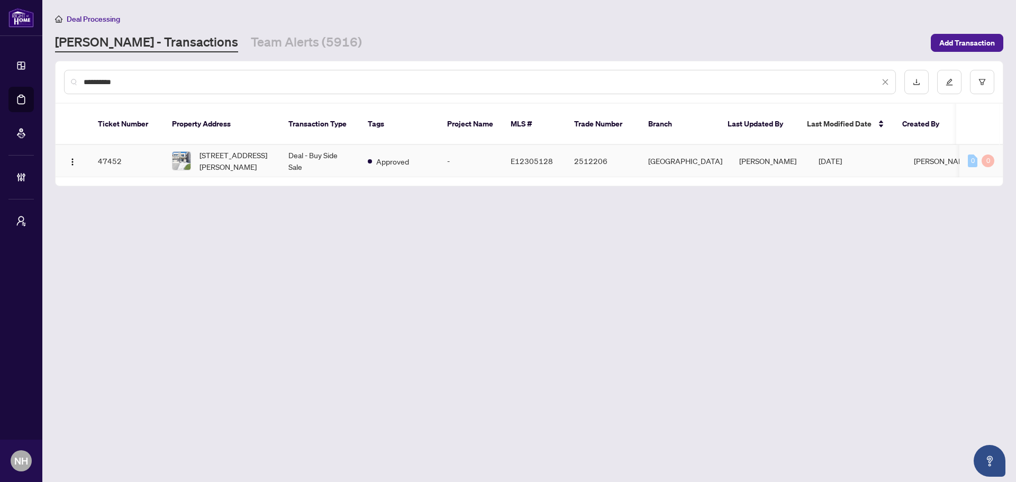
type input "**********"
click at [242, 149] on span "28 Huggins Dr, Whitby, Ontario L1P 0N4, Canada" at bounding box center [236, 160] width 72 height 23
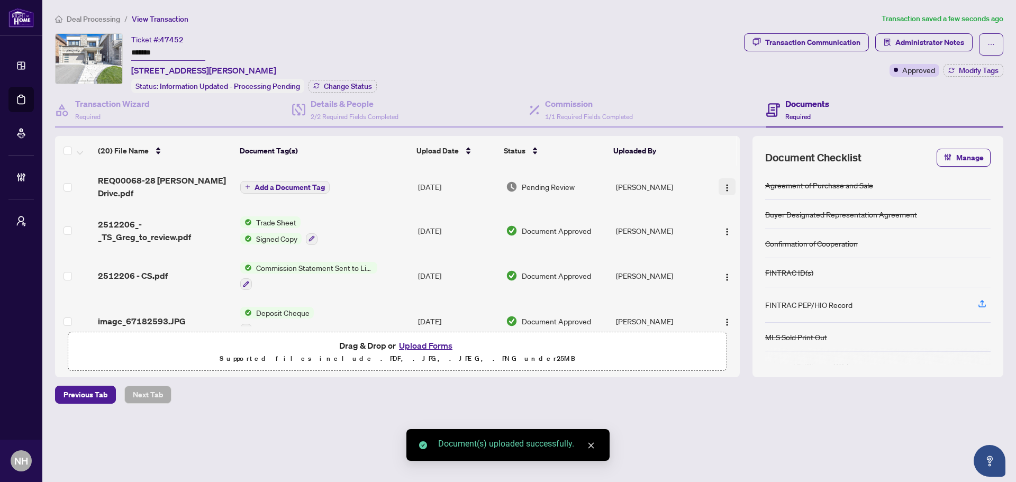
click at [723, 184] on img "button" at bounding box center [727, 188] width 8 height 8
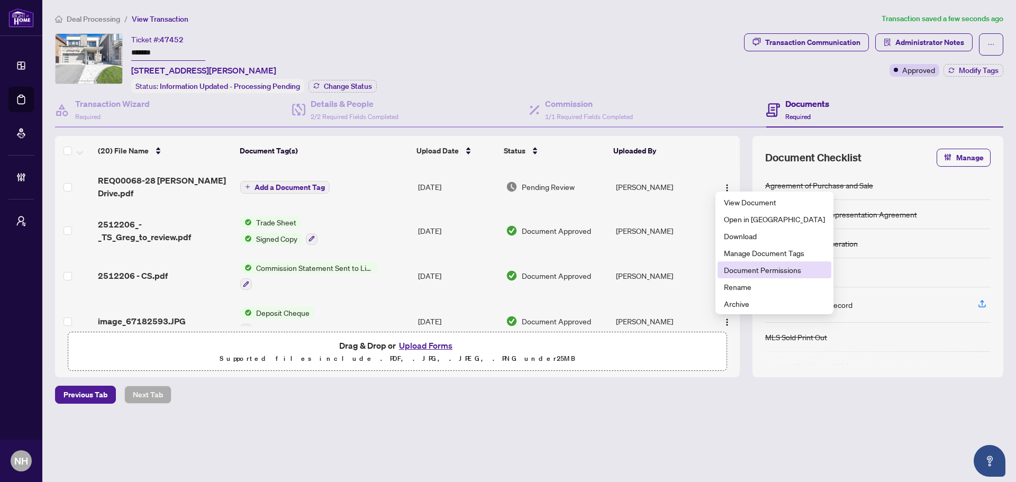
click at [755, 267] on span "Document Permissions" at bounding box center [774, 270] width 101 height 12
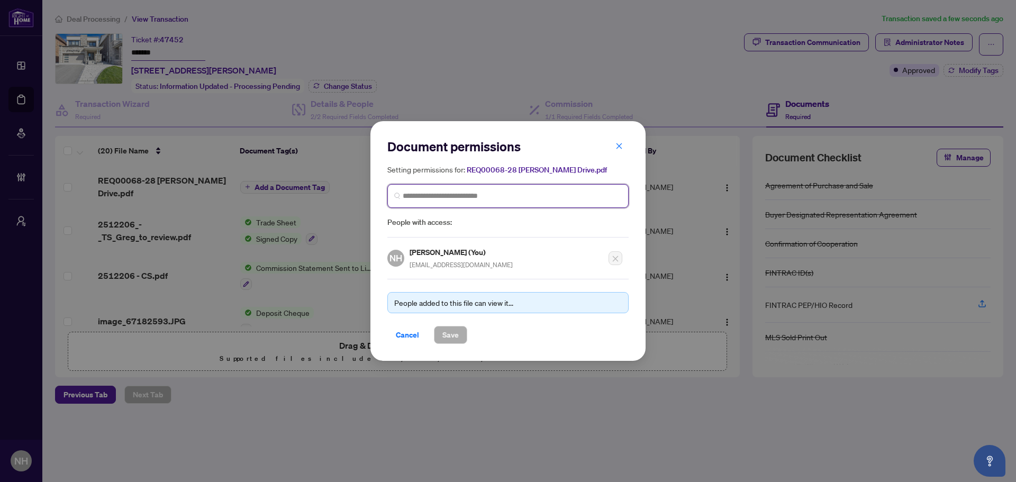
click at [443, 194] on input "search" at bounding box center [512, 196] width 219 height 11
type input "*"
click at [407, 196] on input "**********" at bounding box center [512, 196] width 219 height 11
type input "**********"
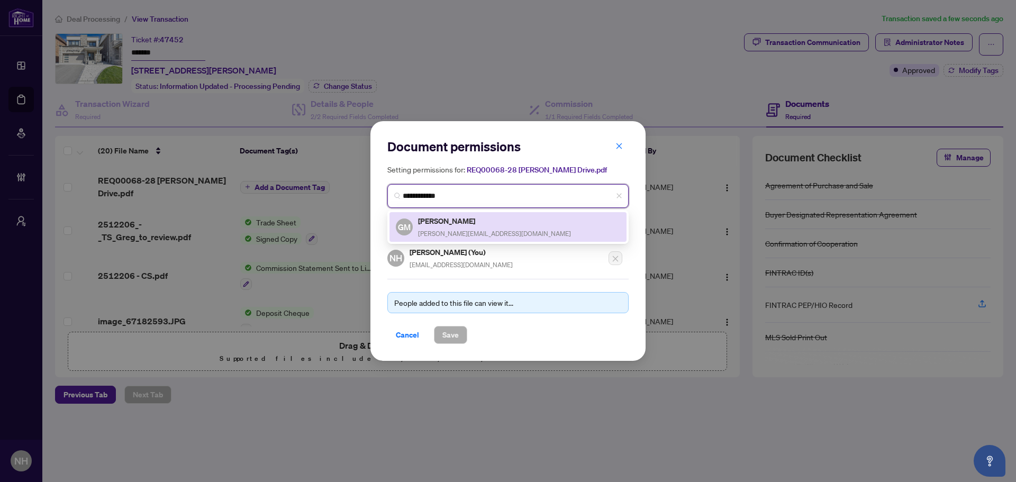
click at [426, 226] on div "Greg Miller greg@callgreg.ca" at bounding box center [494, 227] width 153 height 24
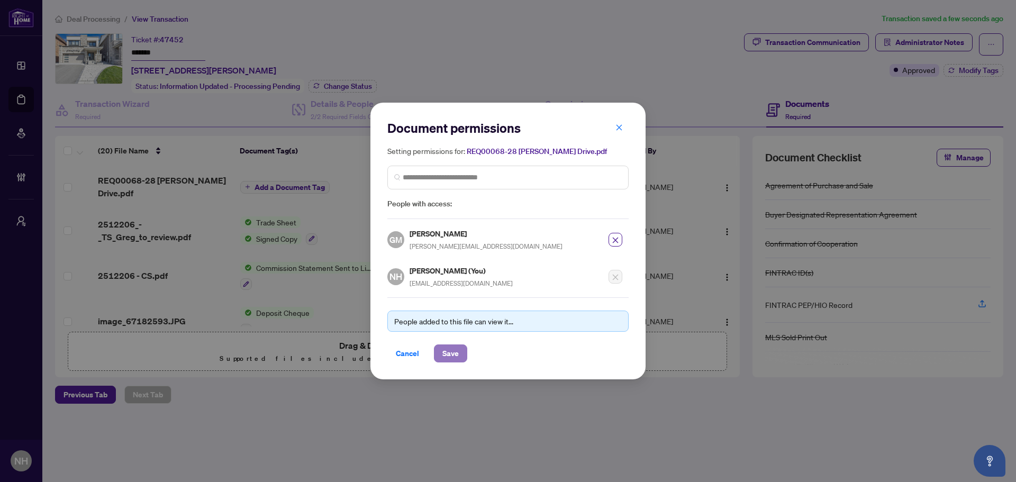
click at [455, 359] on span "Save" at bounding box center [451, 353] width 16 height 17
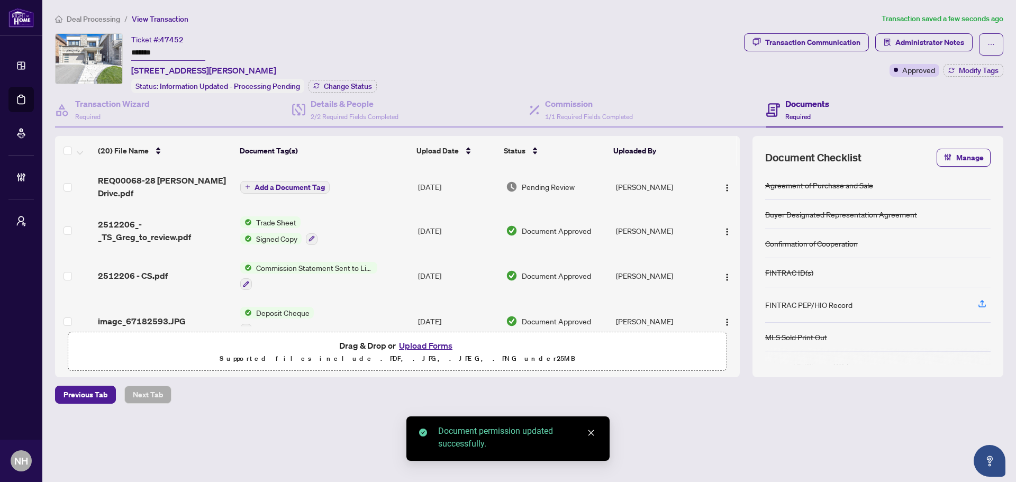
click at [293, 184] on span "Add a Document Tag" at bounding box center [290, 187] width 70 height 7
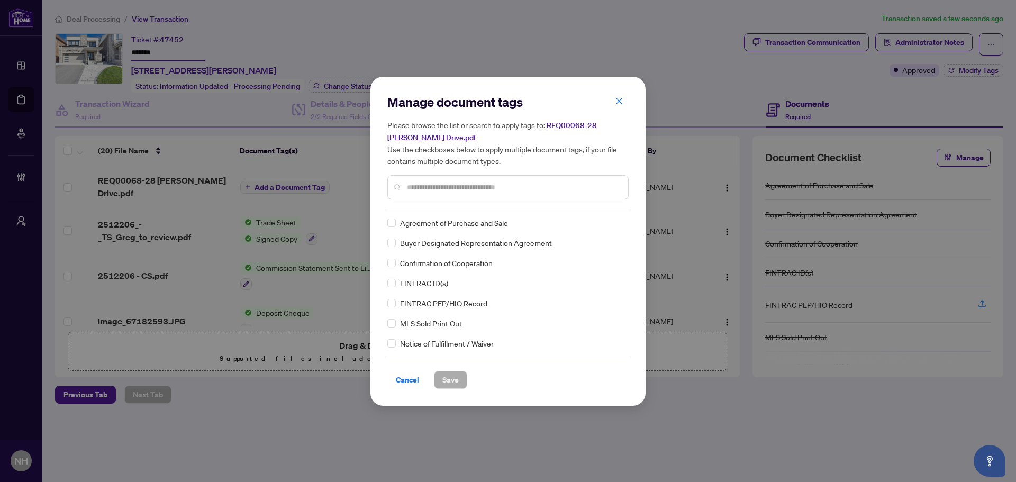
click at [409, 187] on input "text" at bounding box center [513, 188] width 213 height 12
type input "*"
type input "**"
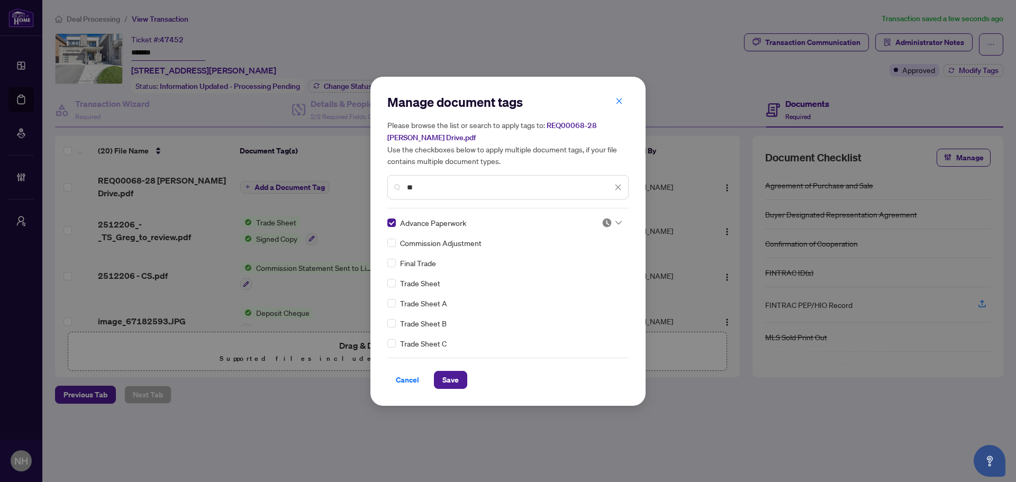
click at [602, 221] on img at bounding box center [607, 223] width 11 height 11
click at [579, 273] on div "Approved" at bounding box center [577, 274] width 68 height 12
click at [452, 385] on span "Save" at bounding box center [451, 380] width 16 height 17
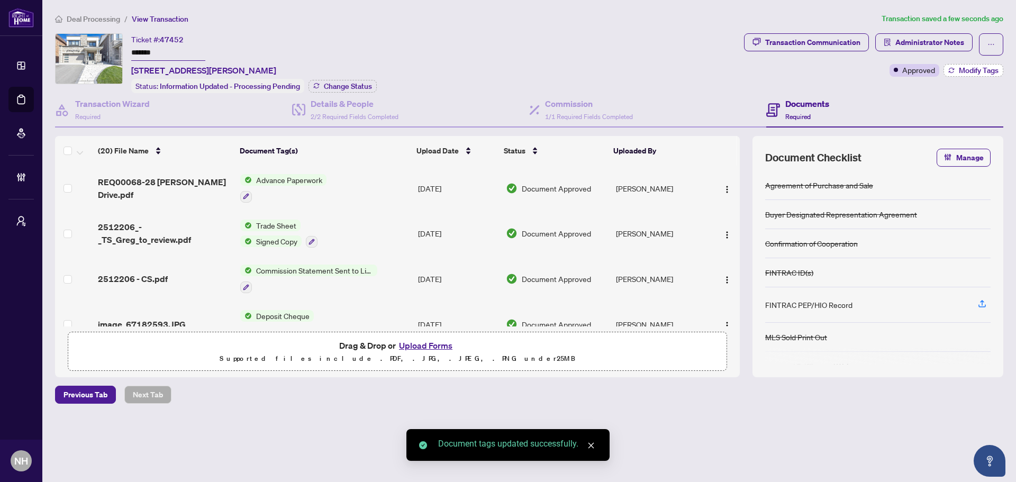
click at [970, 75] on button "Modify Tags" at bounding box center [974, 70] width 60 height 13
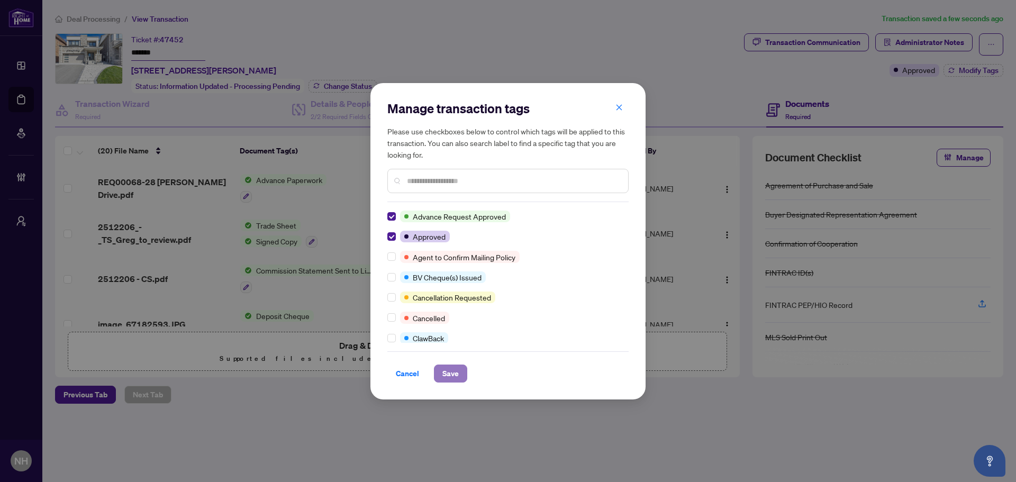
click at [444, 370] on span "Save" at bounding box center [451, 373] width 16 height 17
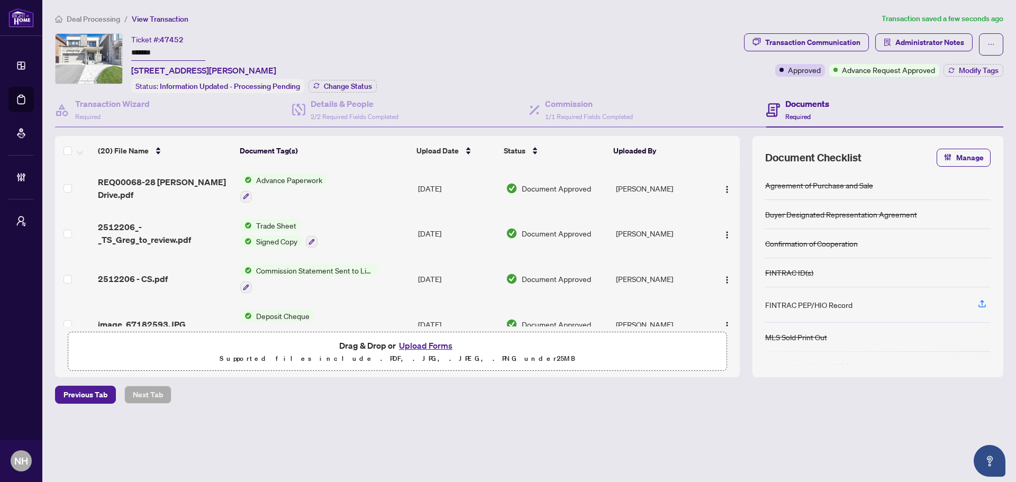
click at [108, 22] on span "Deal Processing" at bounding box center [93, 19] width 53 height 10
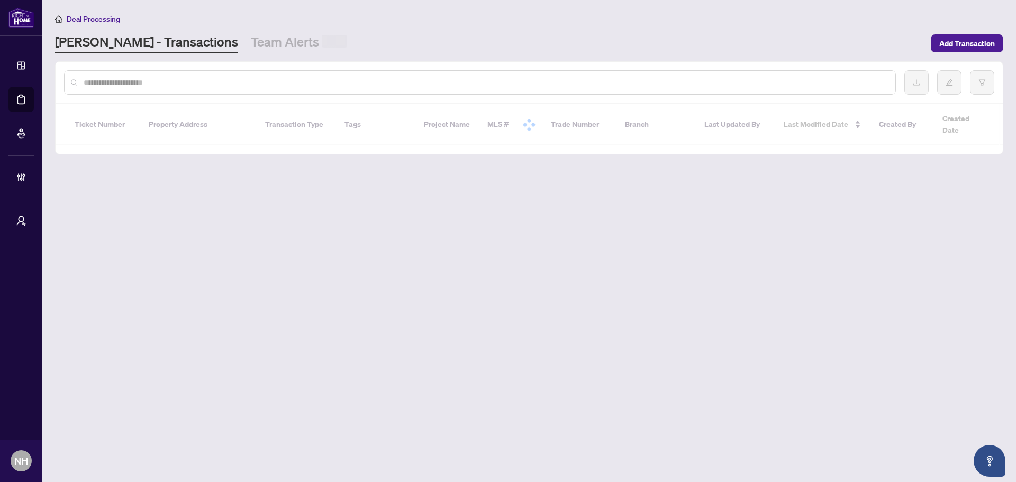
click at [200, 85] on input "text" at bounding box center [486, 83] width 804 height 12
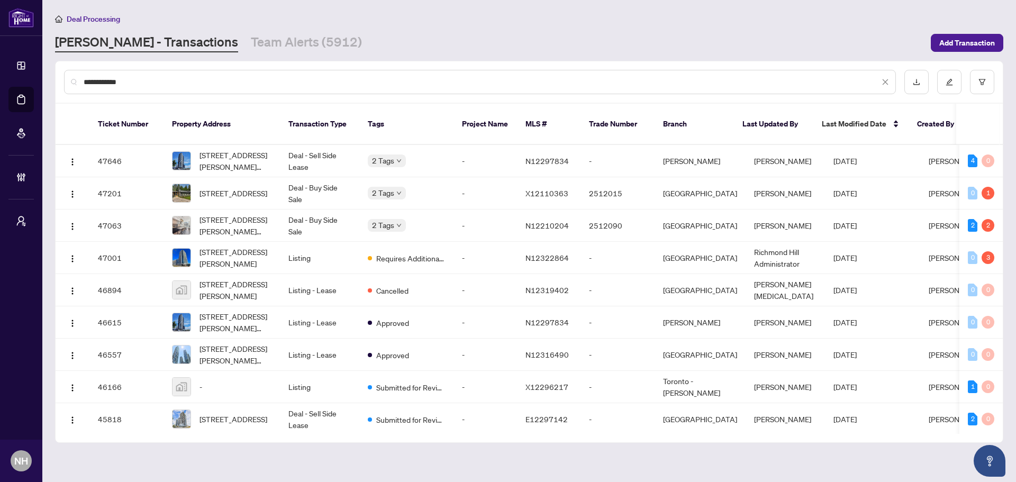
type input "**********"
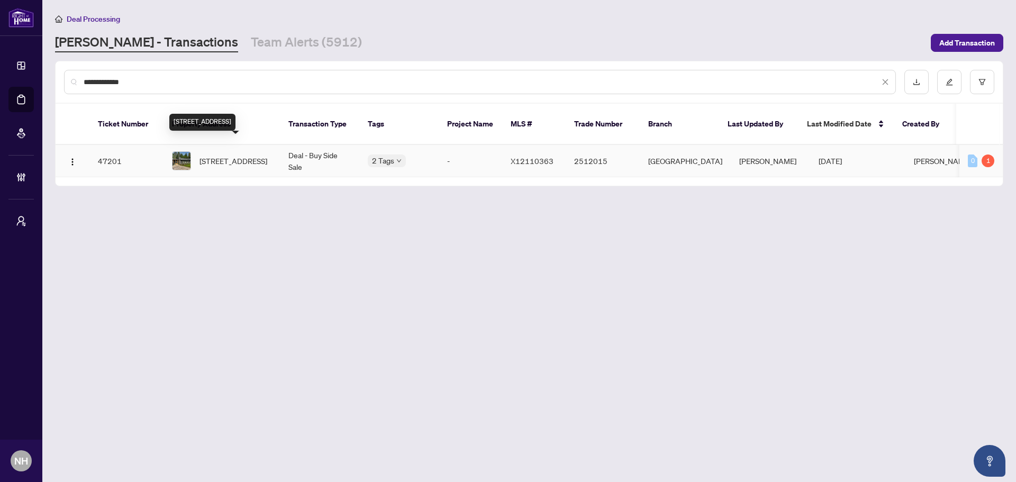
click at [215, 155] on span "789 Old Mill Rd, Kawartha Lakes, Ontario K0L 2W0, Canada" at bounding box center [234, 161] width 68 height 12
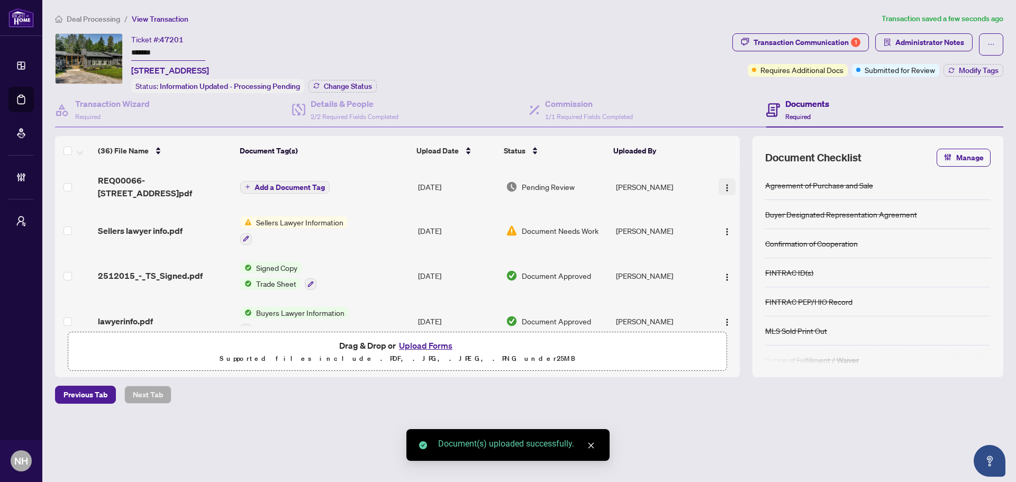
click at [723, 184] on img "button" at bounding box center [727, 188] width 8 height 8
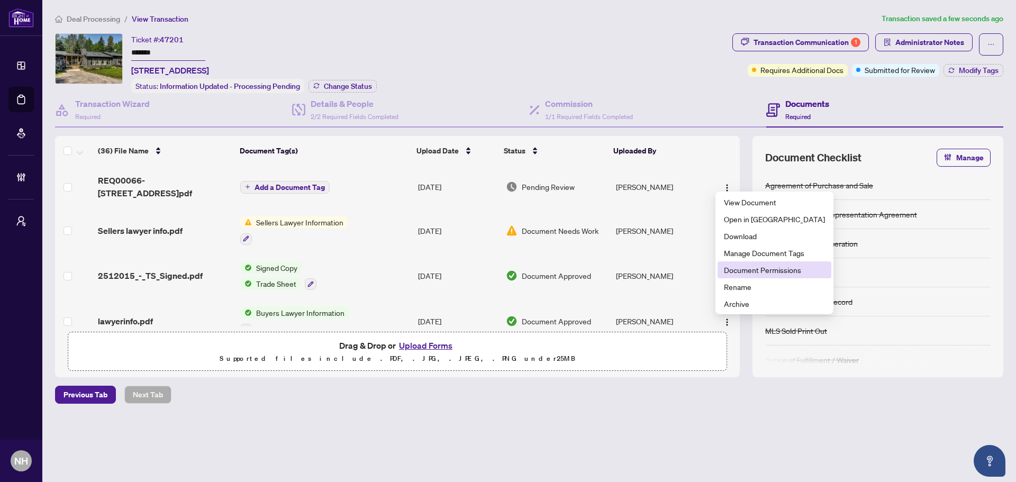
click at [750, 267] on span "Document Permissions" at bounding box center [774, 270] width 101 height 12
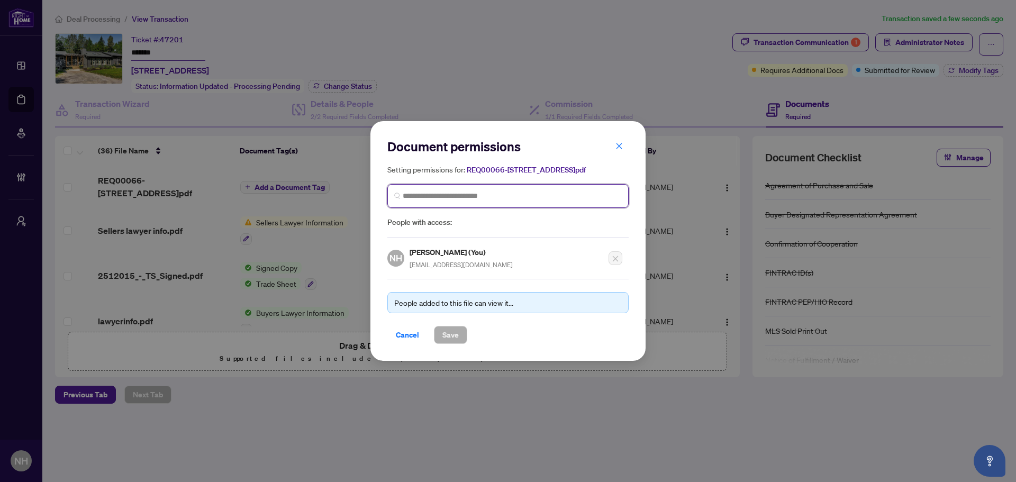
click at [515, 198] on input "search" at bounding box center [512, 196] width 219 height 11
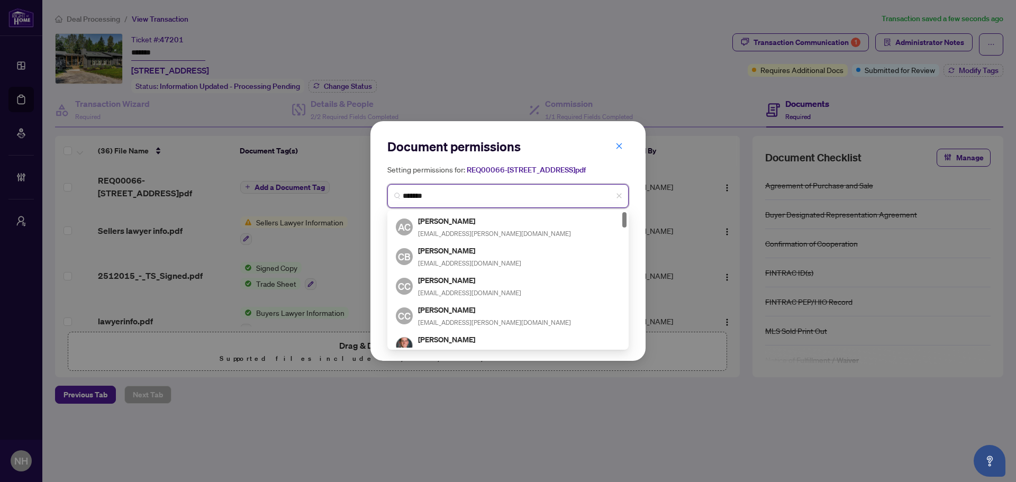
type input "********"
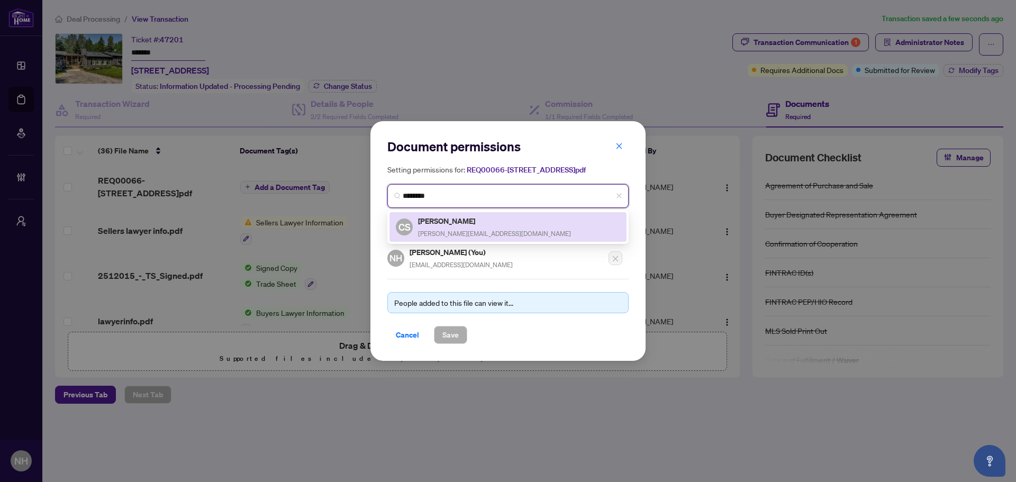
click at [498, 230] on span "chris@BlueOrchardPropertyGroup.com" at bounding box center [494, 234] width 153 height 8
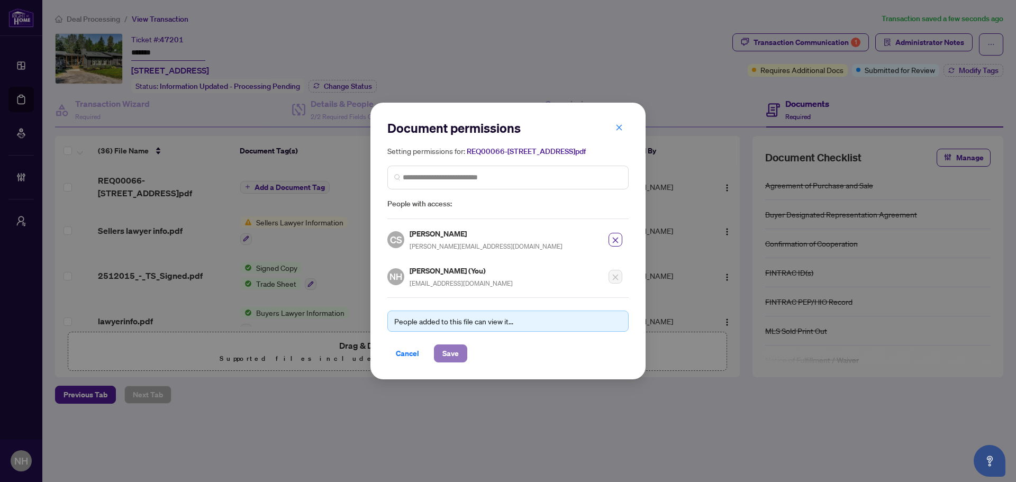
click at [445, 350] on span "Save" at bounding box center [451, 353] width 16 height 17
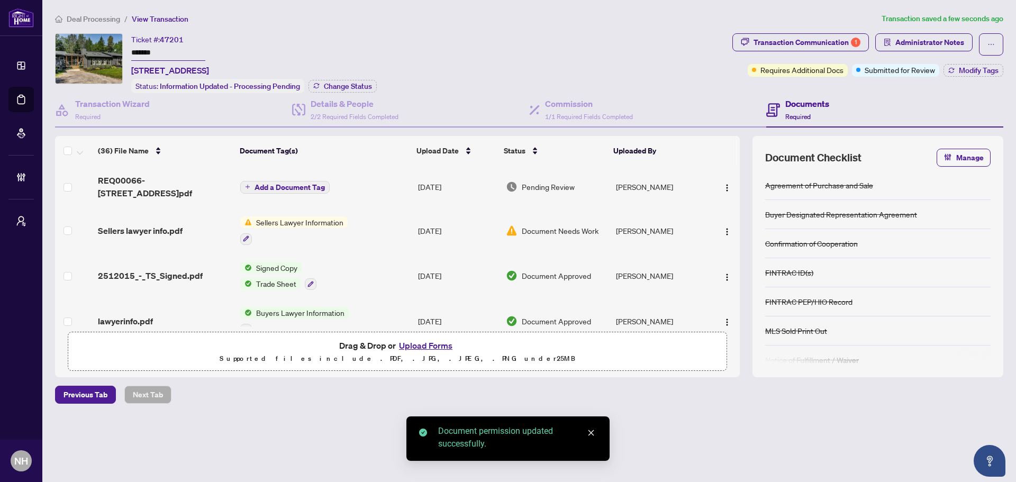
click at [294, 184] on span "Add a Document Tag" at bounding box center [290, 187] width 70 height 7
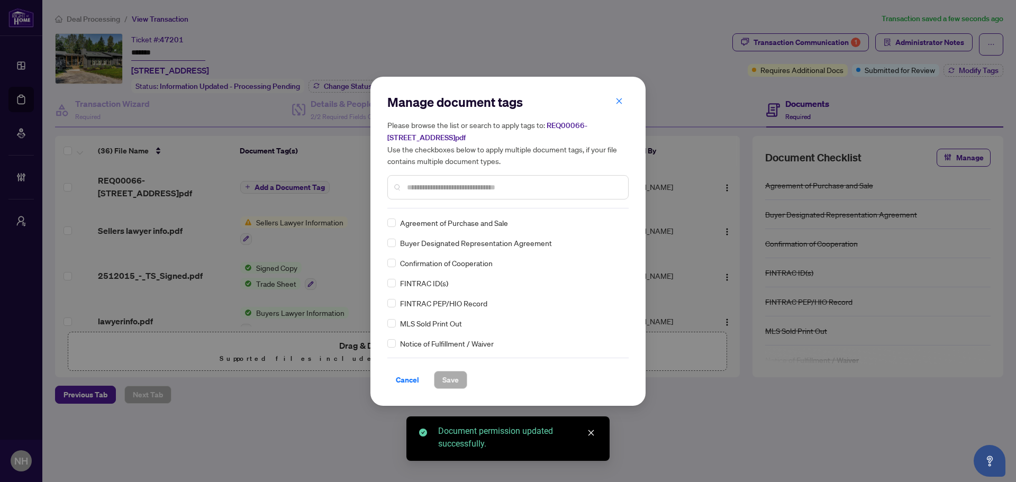
click at [418, 188] on input "text" at bounding box center [513, 188] width 213 height 12
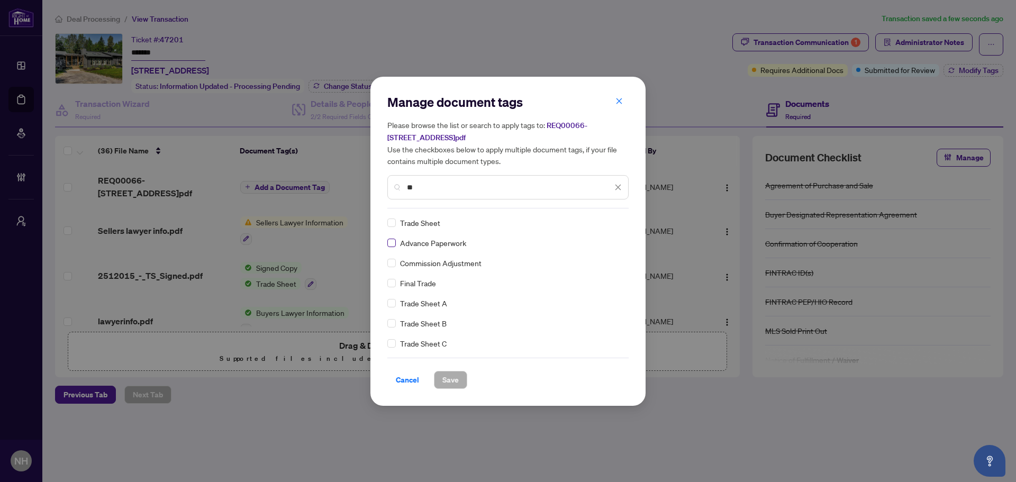
type input "**"
click at [608, 221] on img at bounding box center [607, 223] width 11 height 11
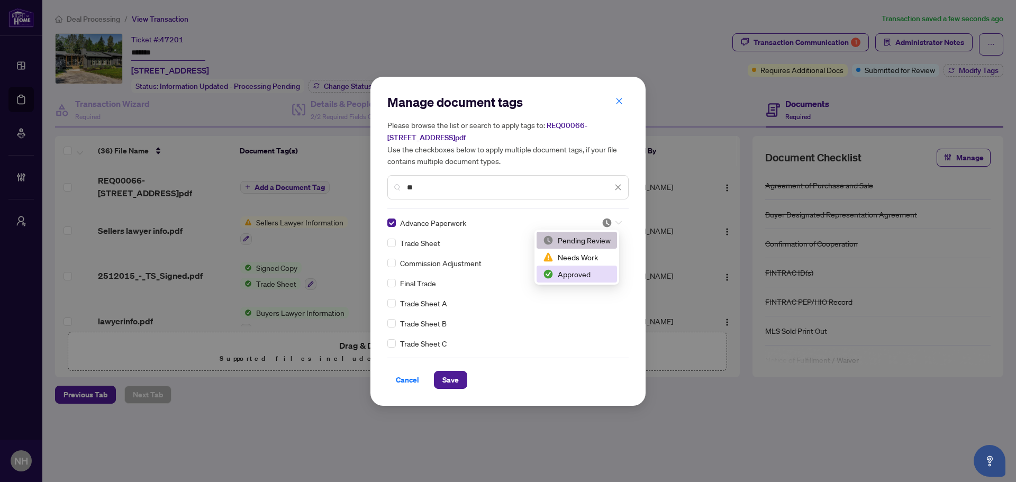
click at [582, 270] on div "Approved" at bounding box center [577, 274] width 68 height 12
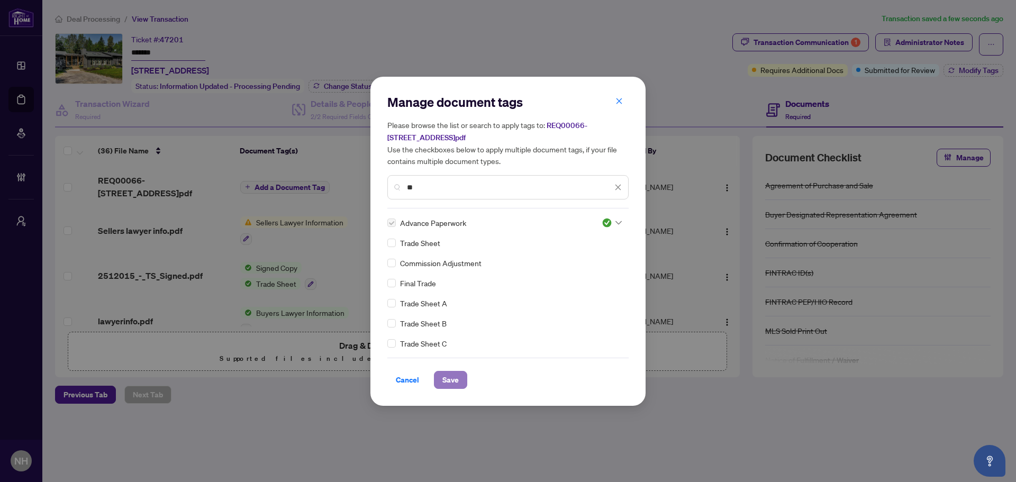
click at [441, 374] on button "Save" at bounding box center [450, 380] width 33 height 18
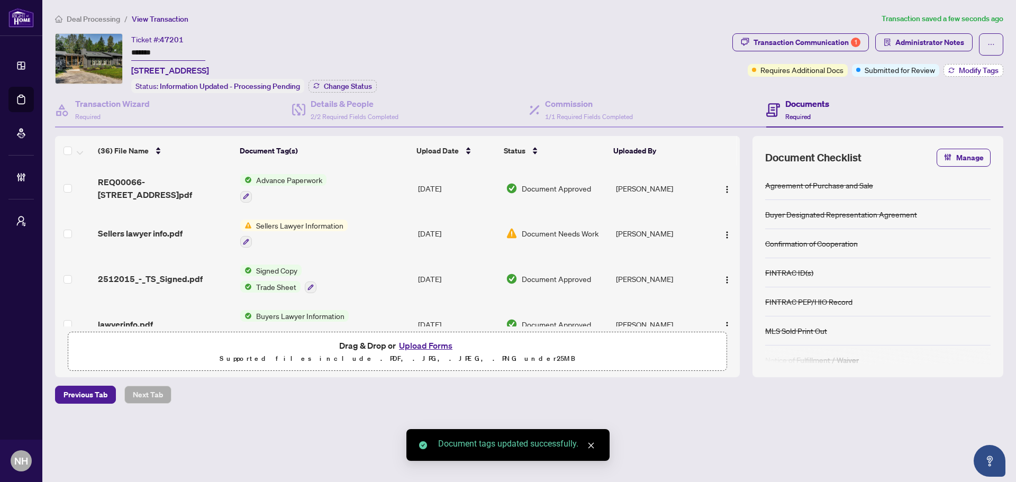
click at [965, 70] on span "Modify Tags" at bounding box center [979, 70] width 40 height 7
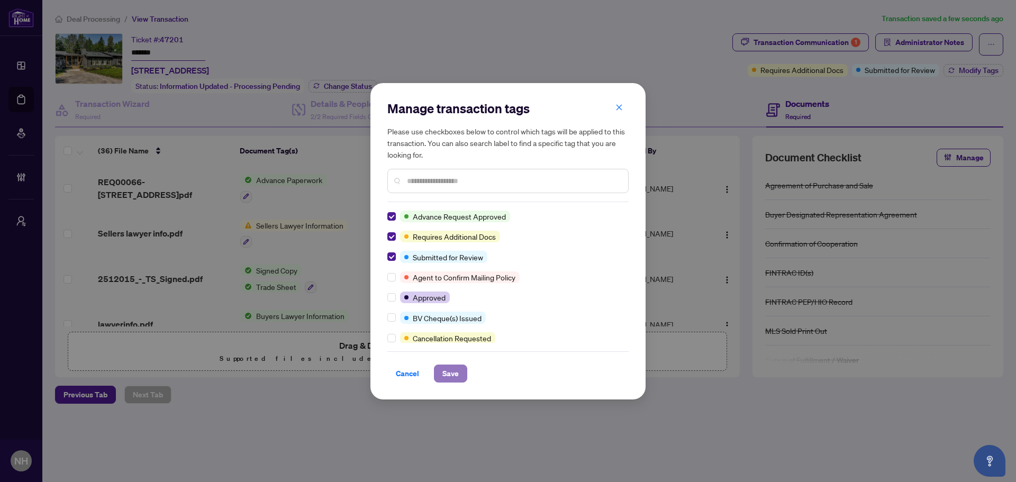
click at [452, 371] on span "Save" at bounding box center [451, 373] width 16 height 17
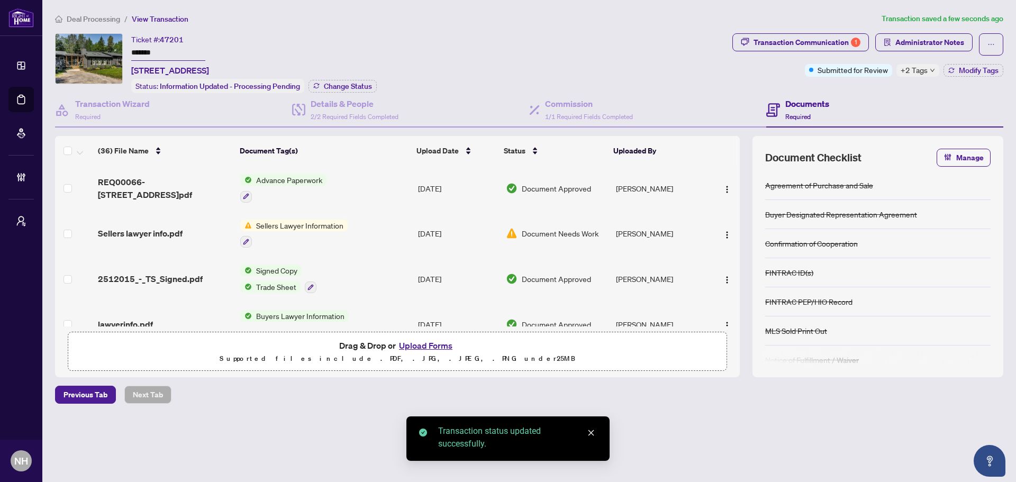
click at [72, 17] on span "Deal Processing" at bounding box center [93, 19] width 53 height 10
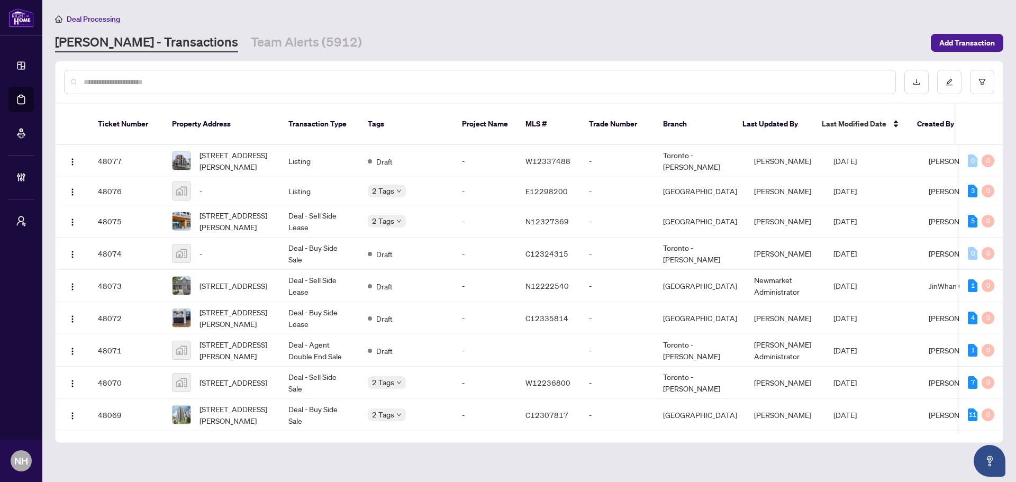
click at [151, 87] on input "text" at bounding box center [486, 82] width 804 height 12
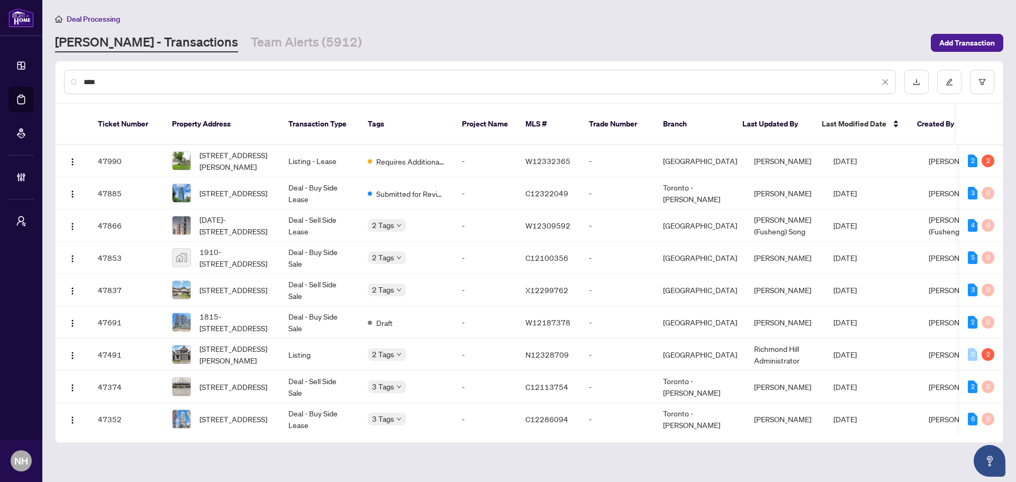
click at [192, 78] on input "***" at bounding box center [482, 82] width 796 height 12
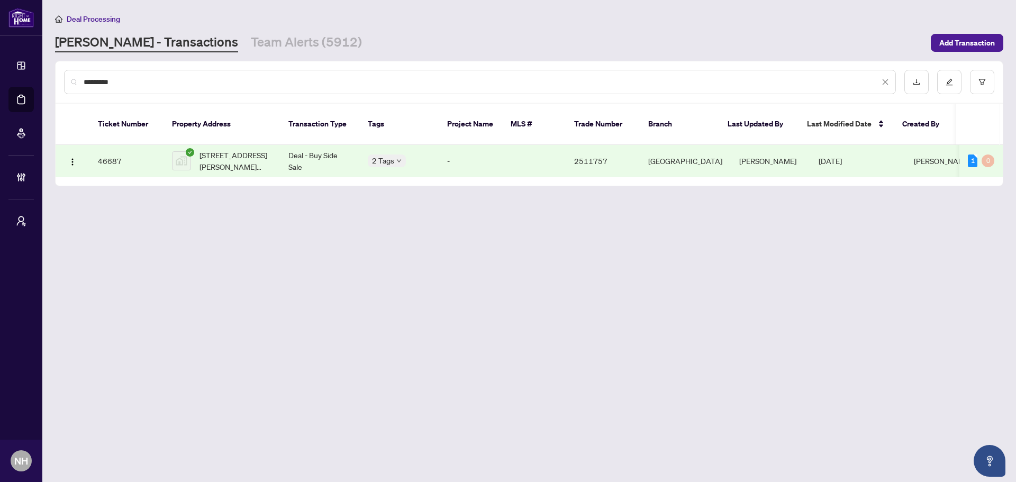
type input "*********"
click at [229, 154] on span "181 James Street North, Hamilton, ON, Canada" at bounding box center [236, 160] width 72 height 23
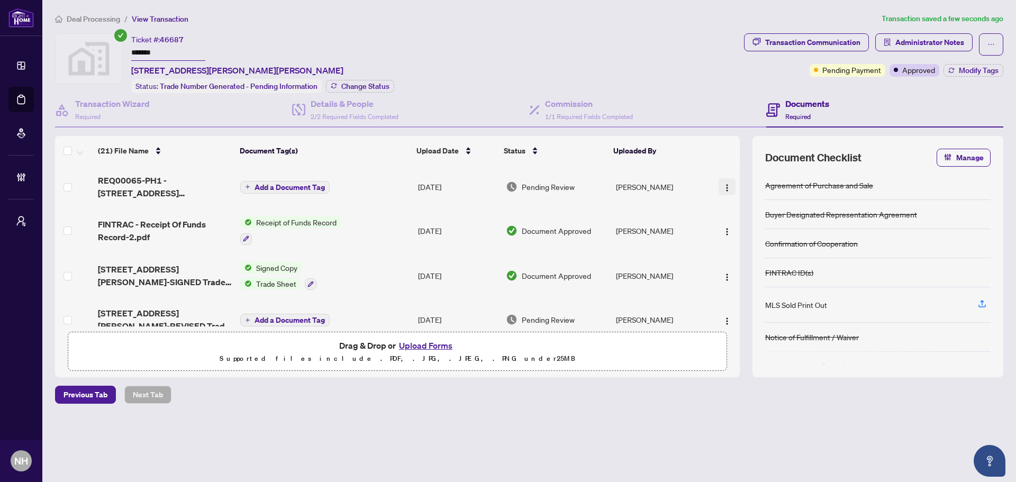
click at [723, 186] on img "button" at bounding box center [727, 188] width 8 height 8
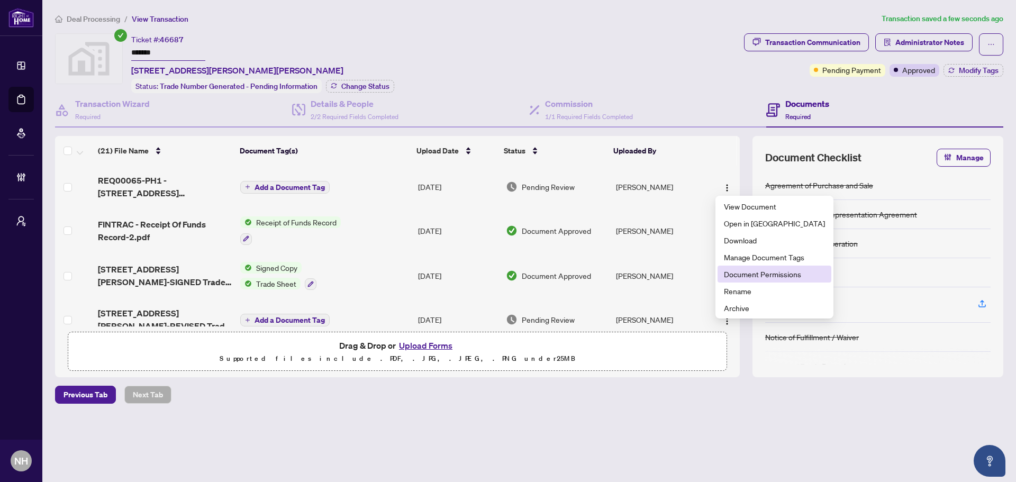
click at [771, 273] on span "Document Permissions" at bounding box center [774, 274] width 101 height 12
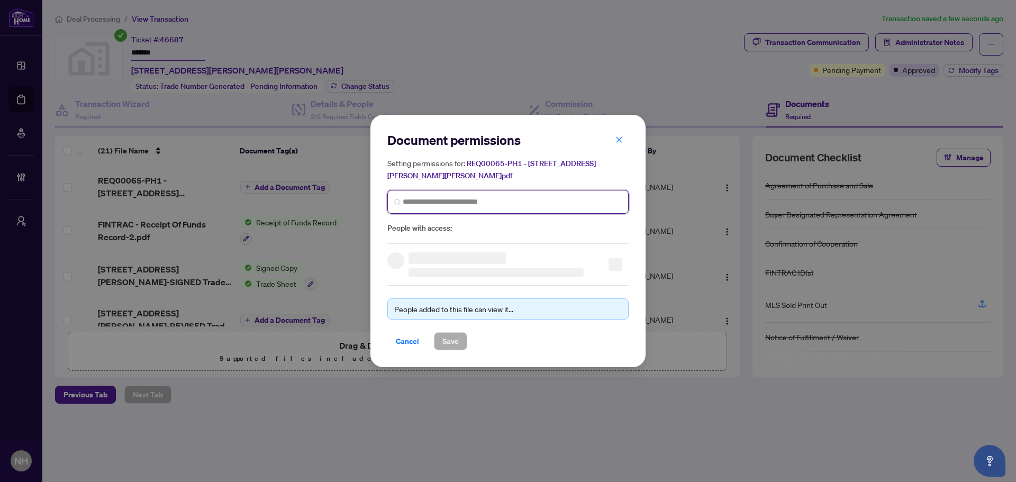
click at [509, 201] on input "search" at bounding box center [512, 201] width 219 height 11
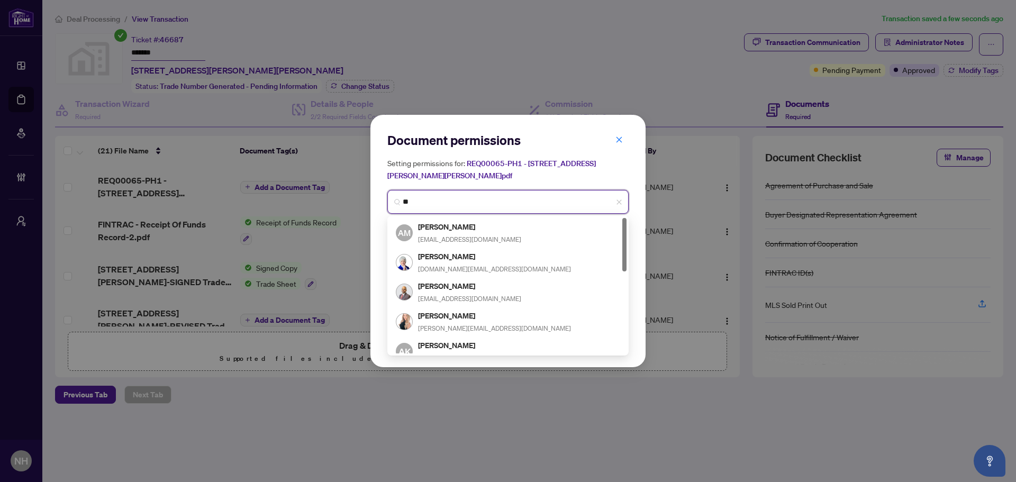
type input "*"
click at [618, 140] on icon "close" at bounding box center [620, 140] width 6 height 6
click at [687, 266] on div "Document permissions Setting permissions for: REQ00065-PH1 - 181 James Street N…" at bounding box center [508, 241] width 1016 height 482
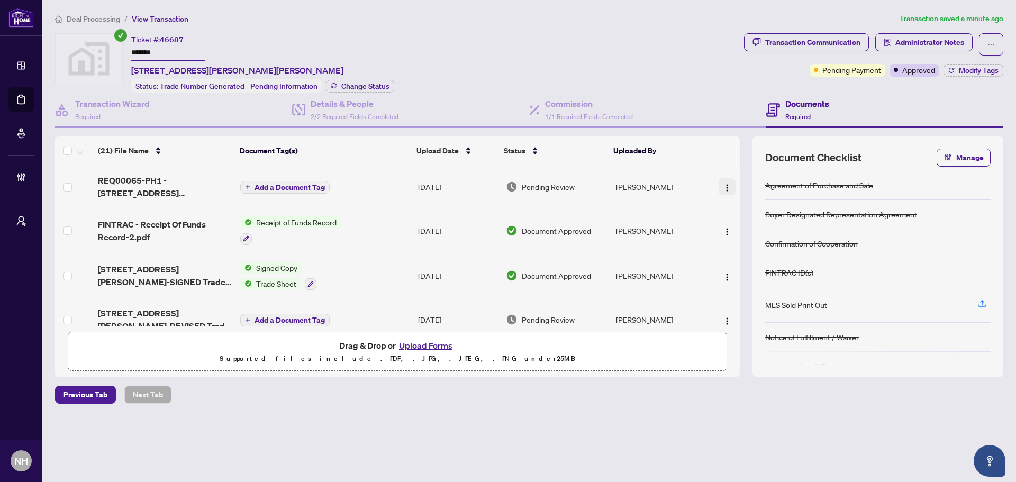
click at [725, 187] on img "button" at bounding box center [727, 188] width 8 height 8
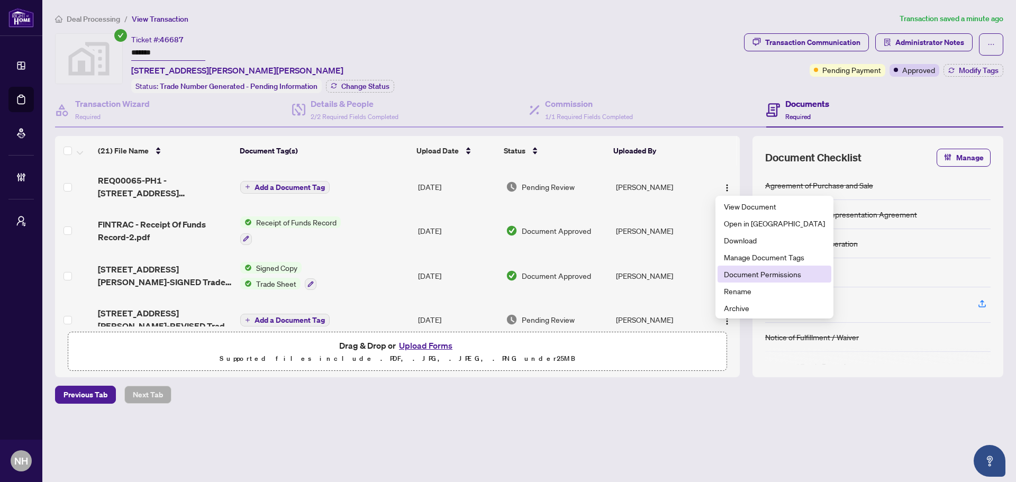
click at [752, 273] on span "Document Permissions" at bounding box center [774, 274] width 101 height 12
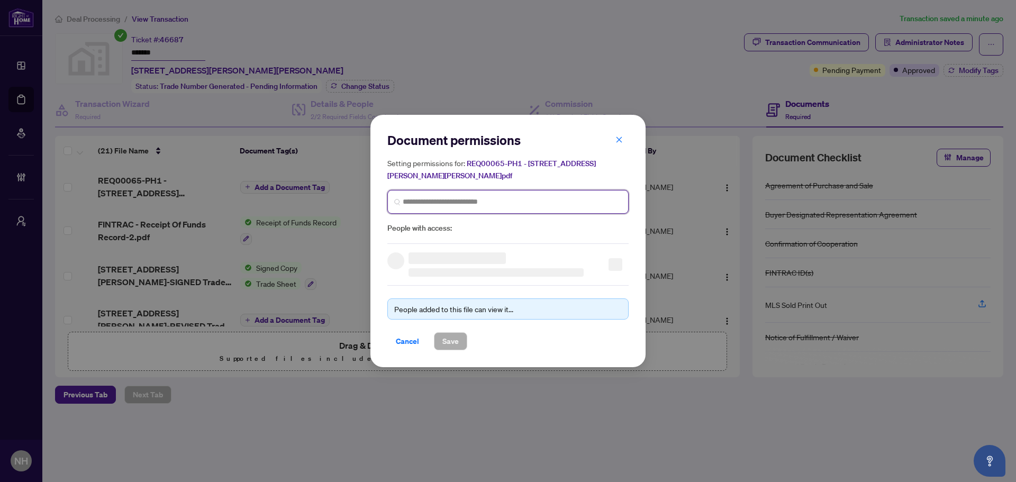
click at [451, 200] on input "search" at bounding box center [512, 201] width 219 height 11
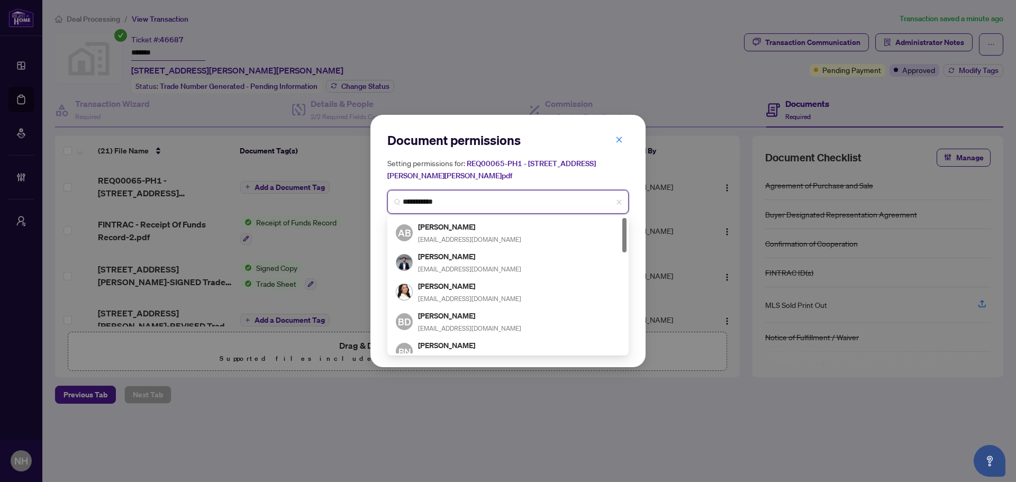
type input "**********"
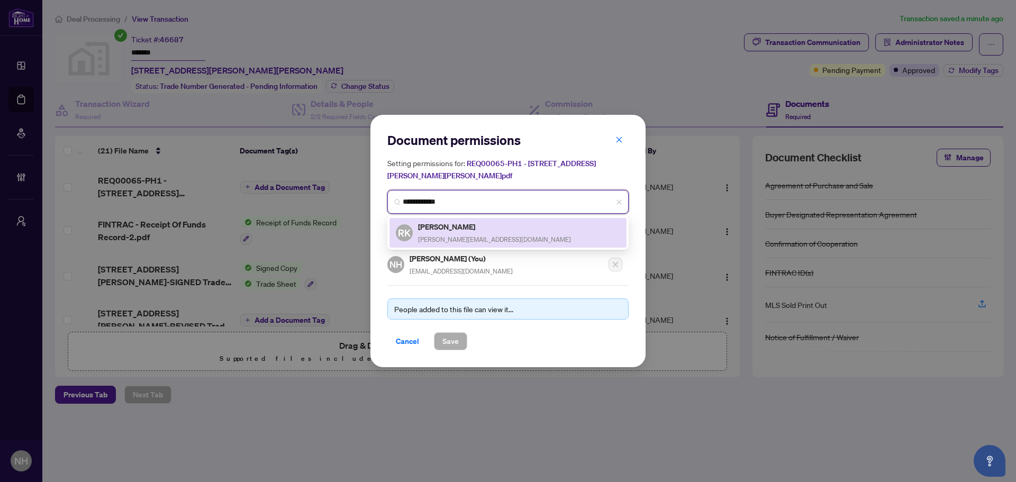
click at [459, 232] on div "Ryan Kotar ryan@thebrantgroup.com" at bounding box center [494, 233] width 153 height 24
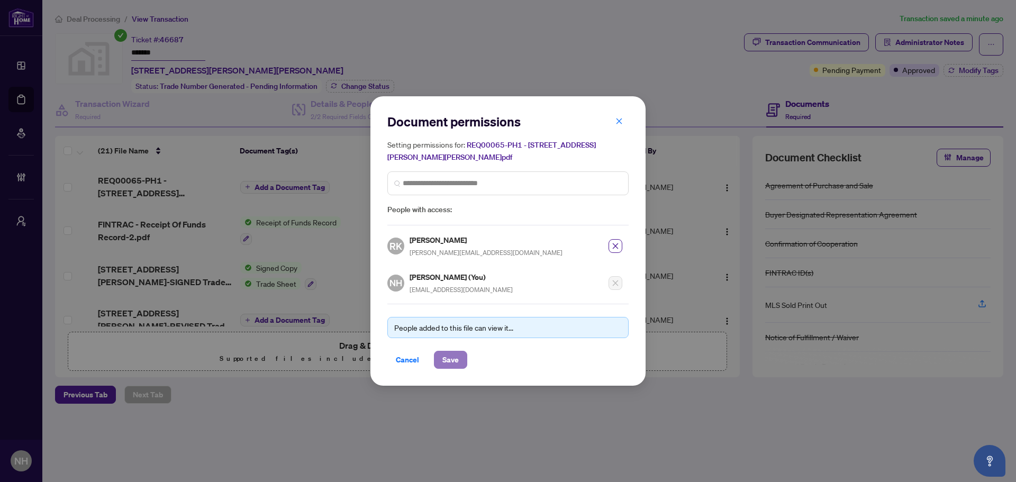
click at [455, 362] on span "Save" at bounding box center [451, 359] width 16 height 17
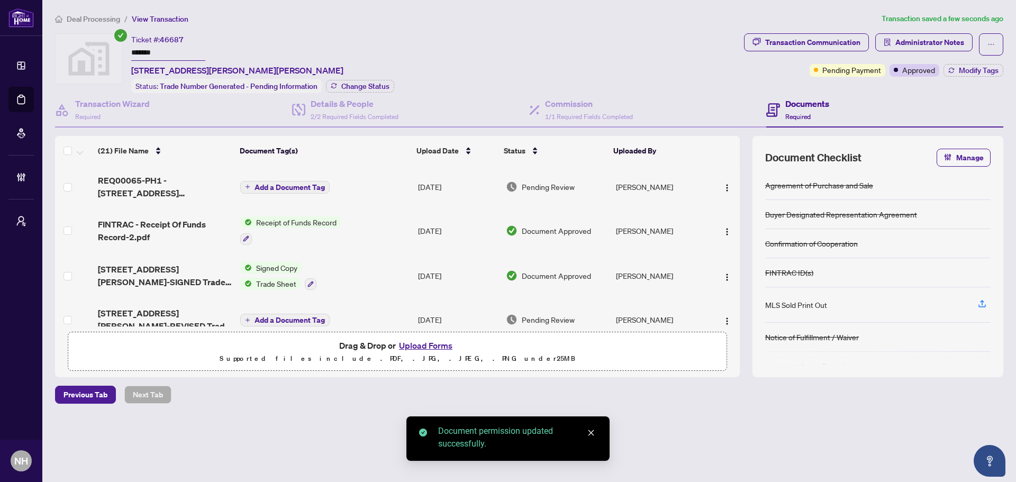
click at [308, 188] on span "Add a Document Tag" at bounding box center [290, 187] width 70 height 7
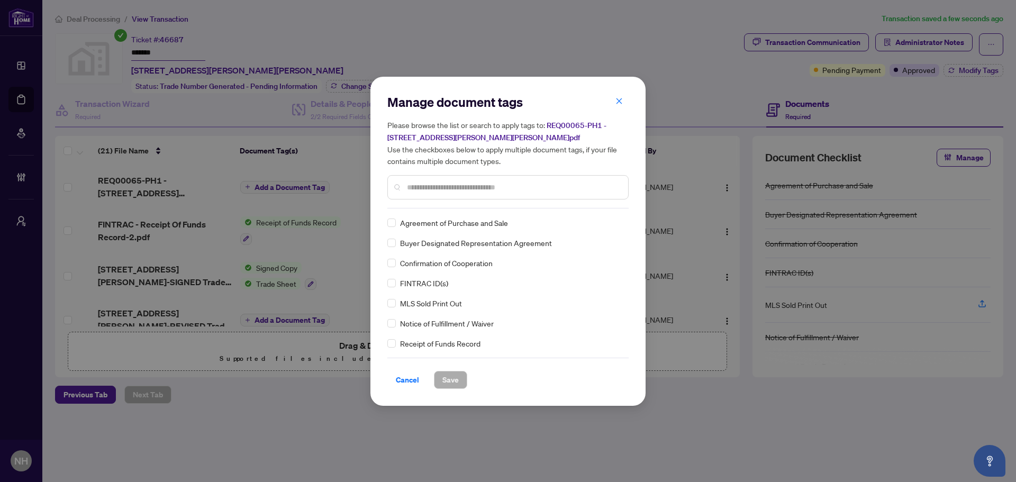
click at [410, 191] on input "text" at bounding box center [513, 188] width 213 height 12
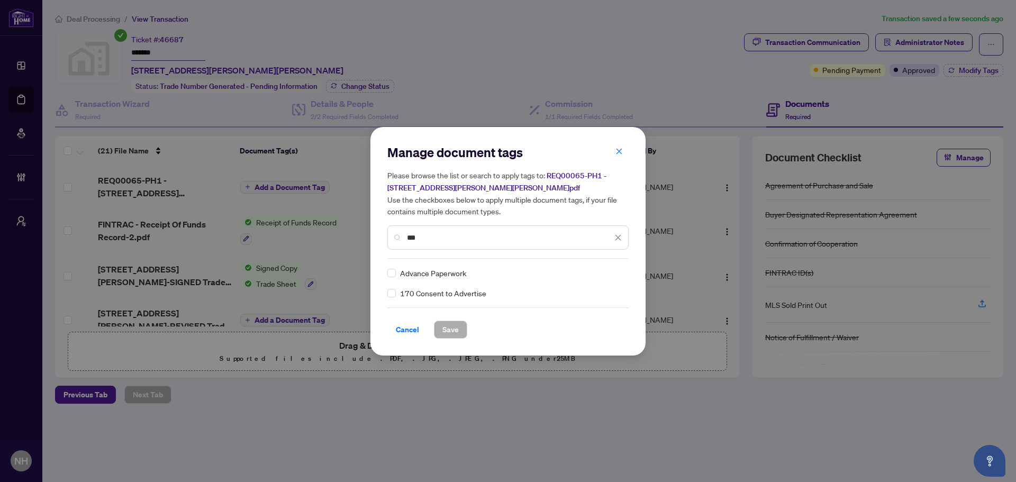
type input "***"
click at [608, 272] on img at bounding box center [607, 273] width 11 height 11
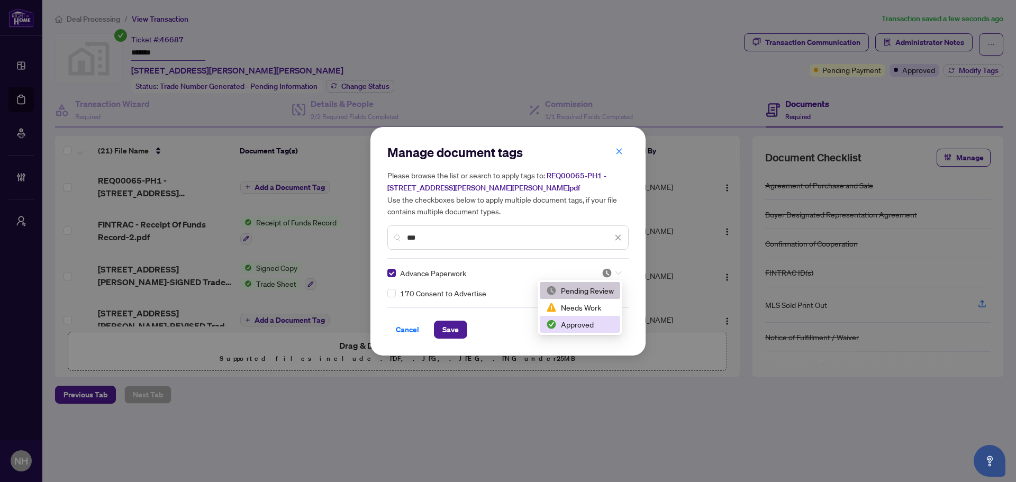
click at [595, 321] on div "Approved" at bounding box center [580, 325] width 68 height 12
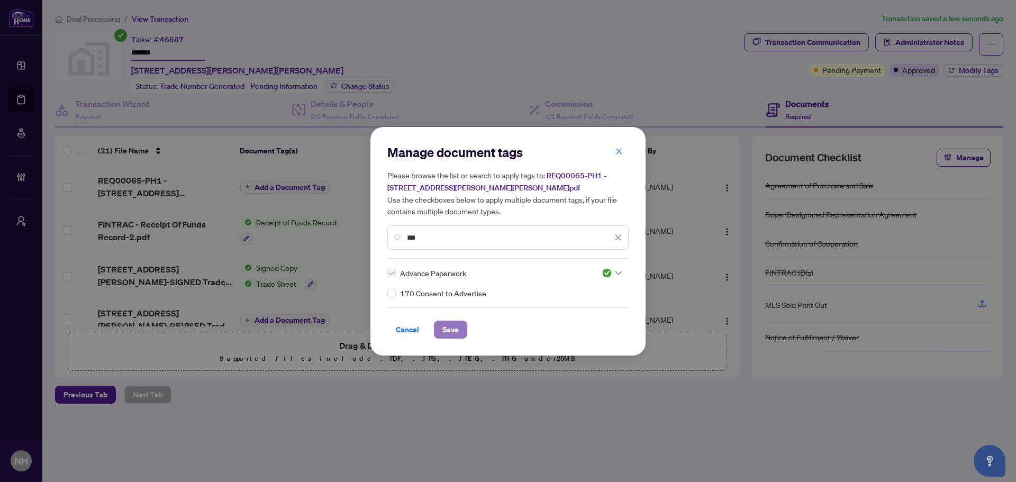
click at [449, 327] on span "Save" at bounding box center [451, 329] width 16 height 17
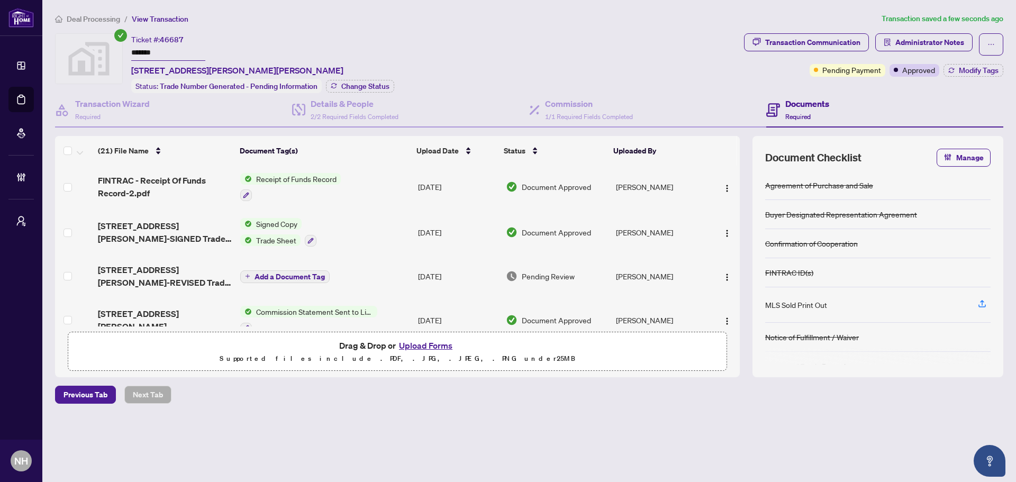
scroll to position [100, 0]
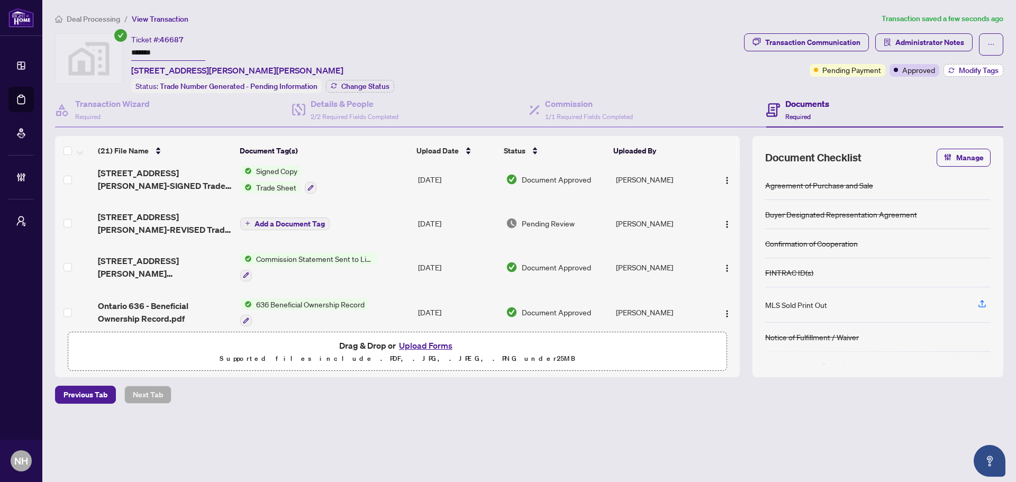
click at [978, 73] on span "Modify Tags" at bounding box center [979, 70] width 40 height 7
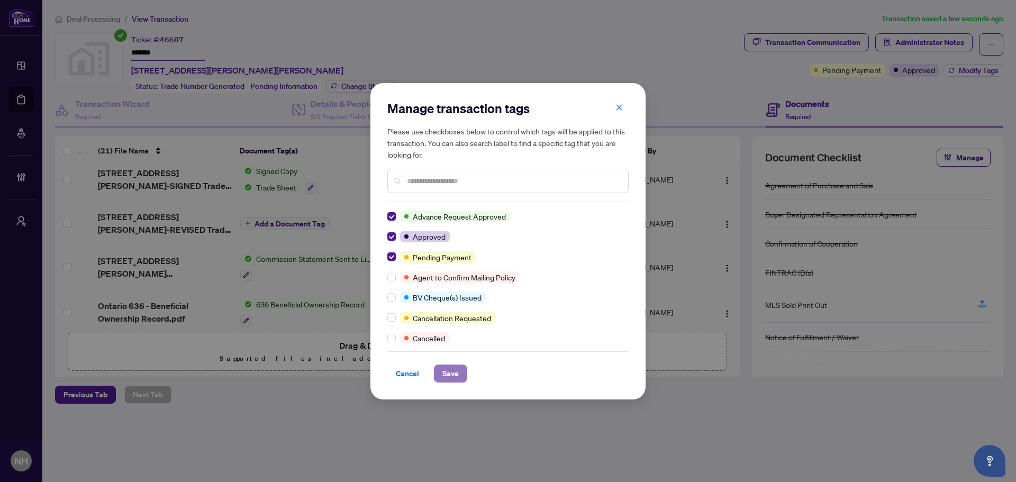
click at [451, 371] on span "Save" at bounding box center [451, 373] width 16 height 17
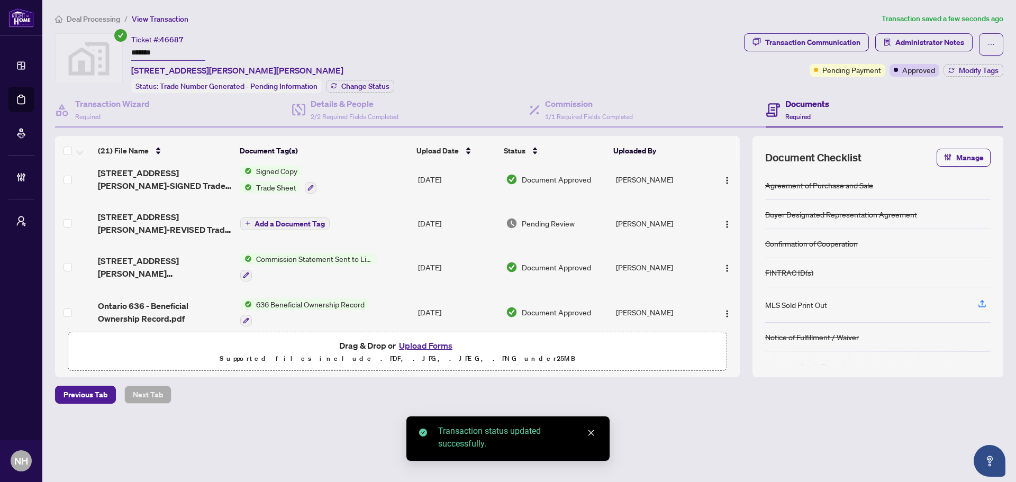
scroll to position [0, 0]
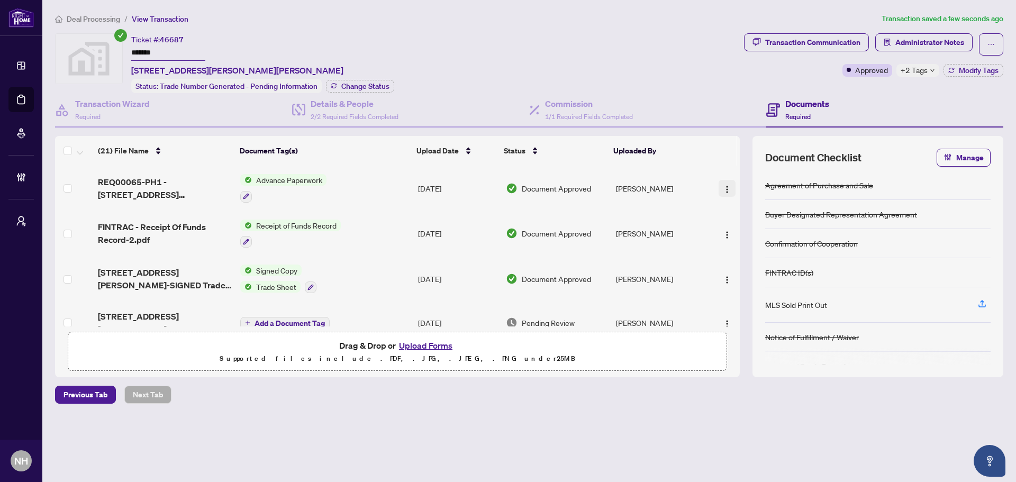
click at [729, 188] on button "button" at bounding box center [727, 188] width 17 height 17
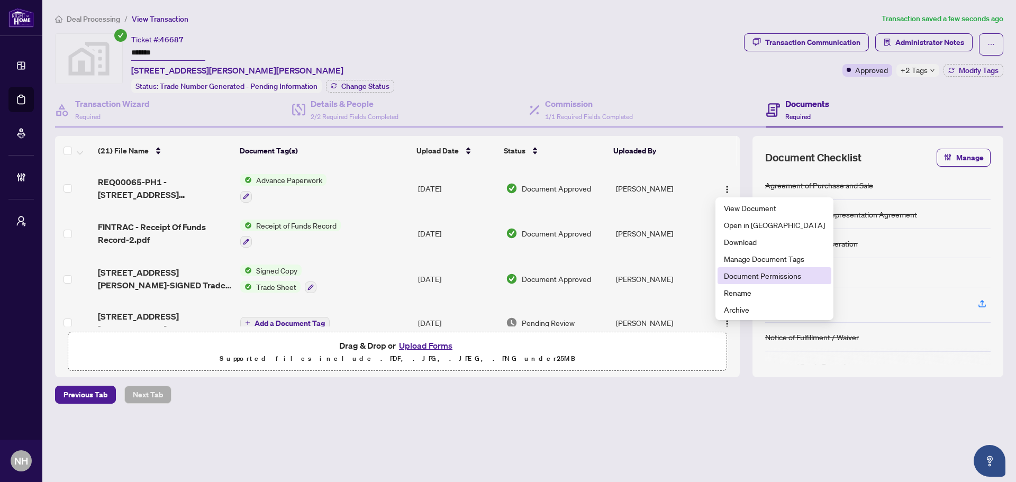
click at [756, 277] on span "Document Permissions" at bounding box center [774, 276] width 101 height 12
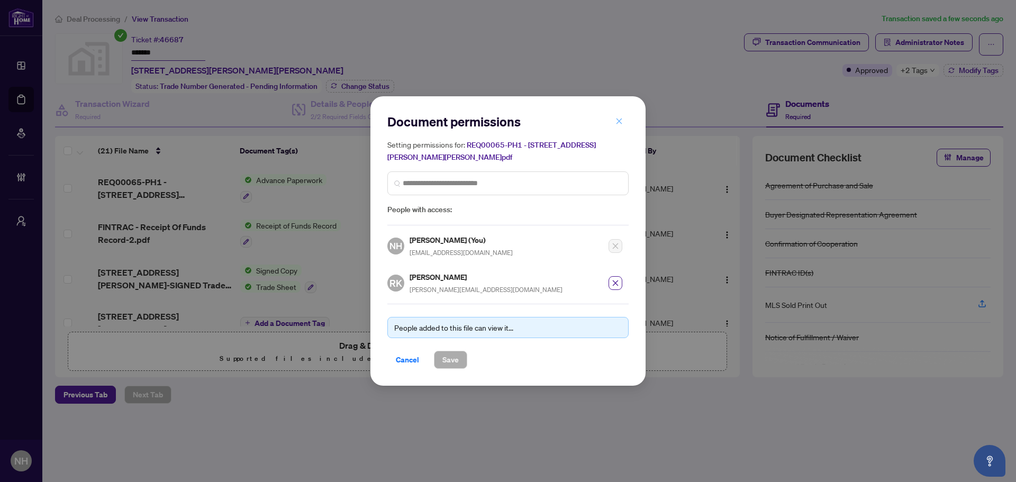
click at [622, 121] on icon "close" at bounding box center [619, 121] width 7 height 7
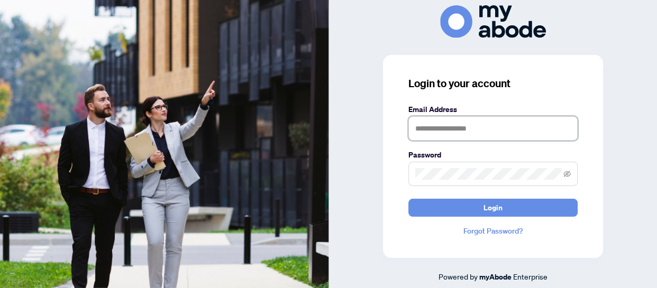
type input "**********"
click at [545, 197] on form "**********" at bounding box center [493, 160] width 169 height 113
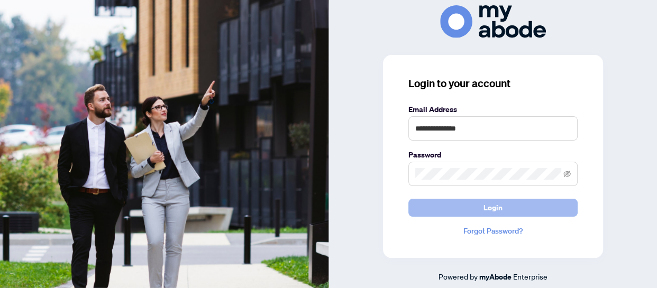
click at [545, 202] on button "Login" at bounding box center [493, 208] width 169 height 18
